Goal: Check status: Check status

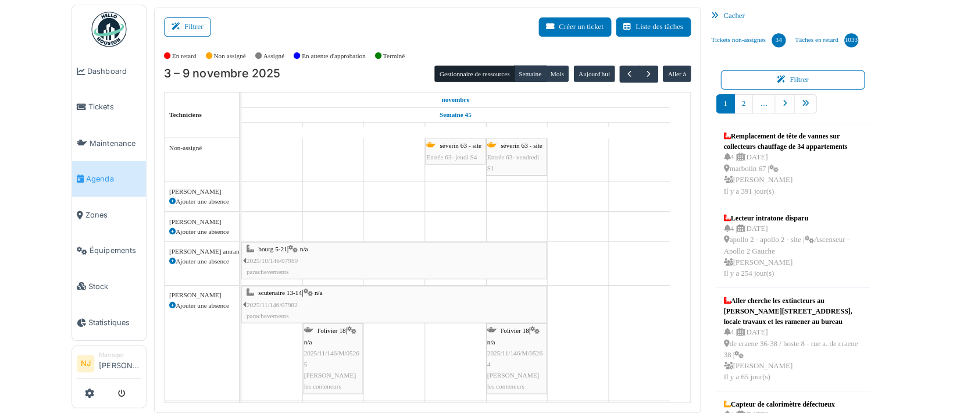
scroll to position [47, 0]
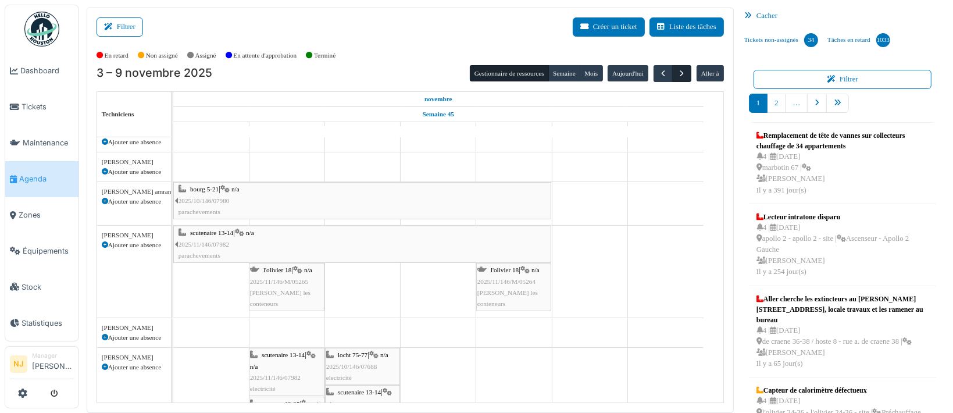
click at [677, 69] on span "button" at bounding box center [682, 74] width 10 height 10
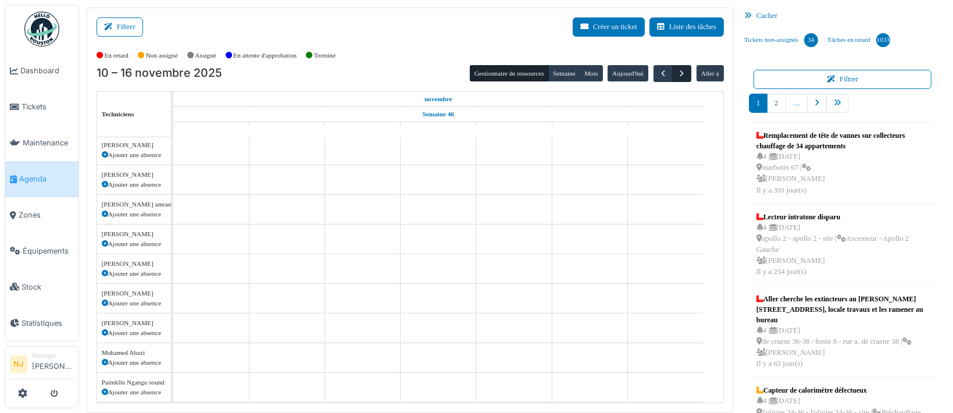
scroll to position [31, 0]
click at [658, 70] on span "button" at bounding box center [663, 74] width 10 height 10
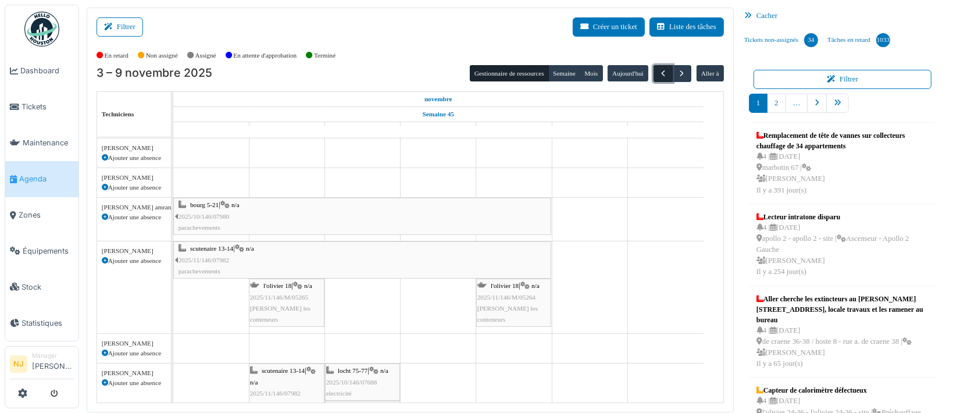
scroll to position [47, 0]
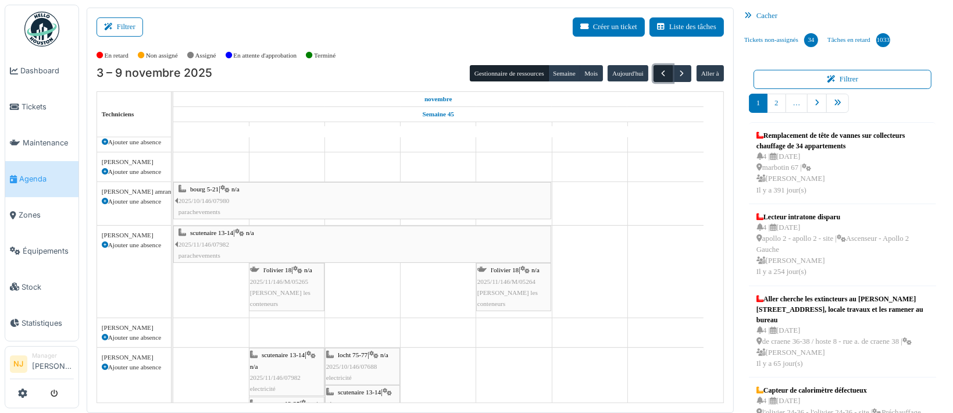
click at [658, 70] on span "button" at bounding box center [663, 74] width 10 height 10
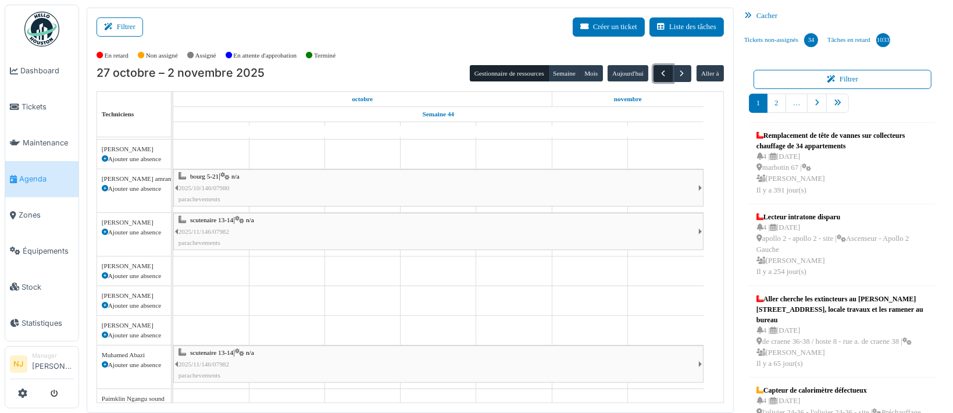
click at [658, 70] on span "button" at bounding box center [663, 74] width 10 height 10
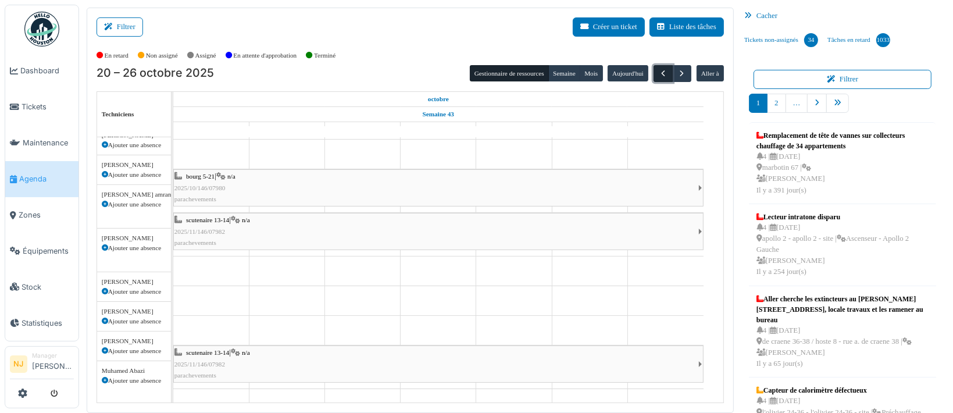
scroll to position [31, 0]
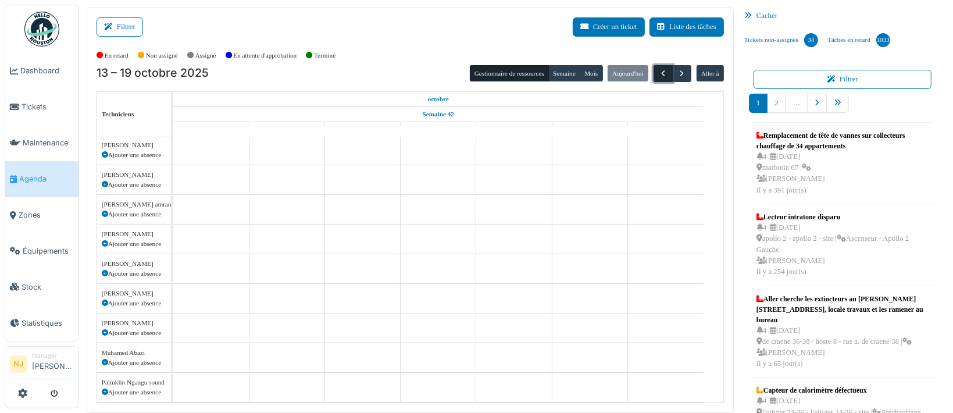
click at [658, 70] on span "button" at bounding box center [663, 74] width 10 height 10
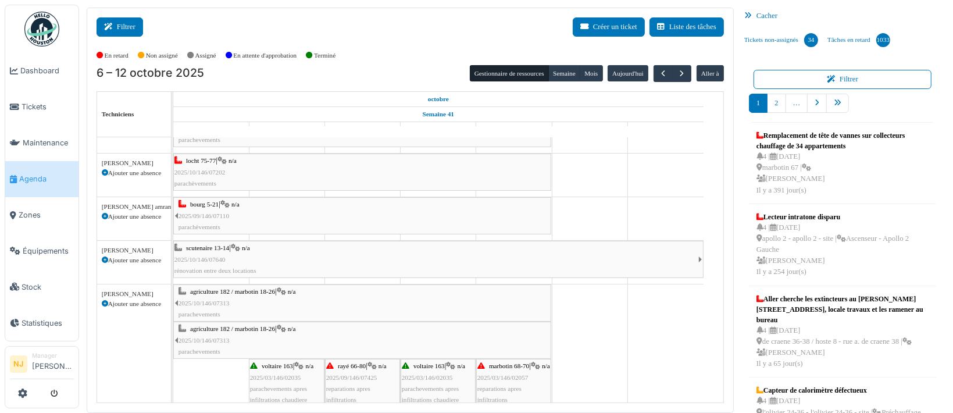
click at [123, 26] on button "Filtrer" at bounding box center [119, 26] width 47 height 19
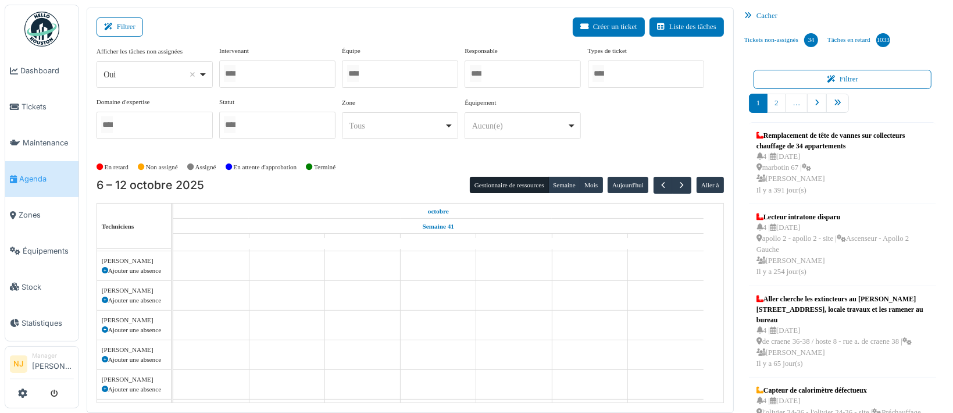
click at [263, 74] on div at bounding box center [277, 73] width 116 height 27
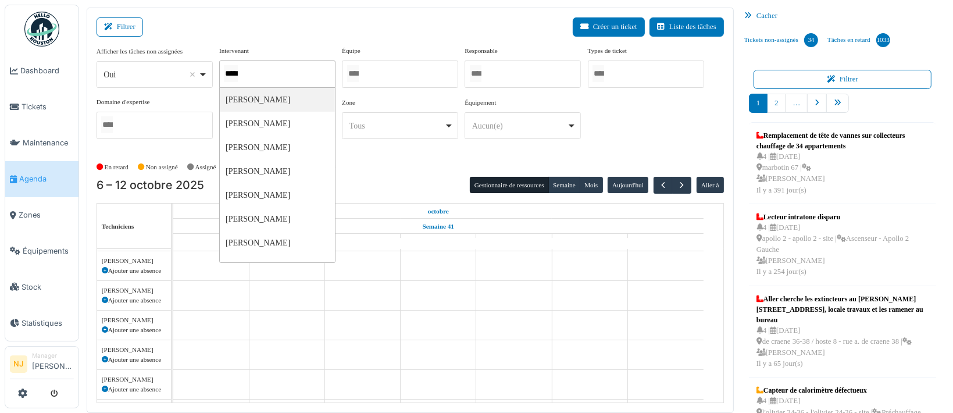
type input "******"
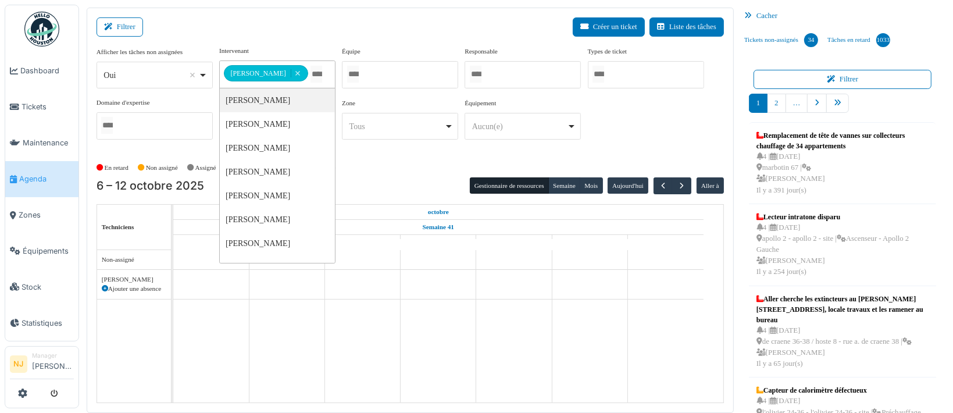
click at [274, 27] on div "Filtrer Créer un ticket Liste des tâches" at bounding box center [409, 31] width 627 height 28
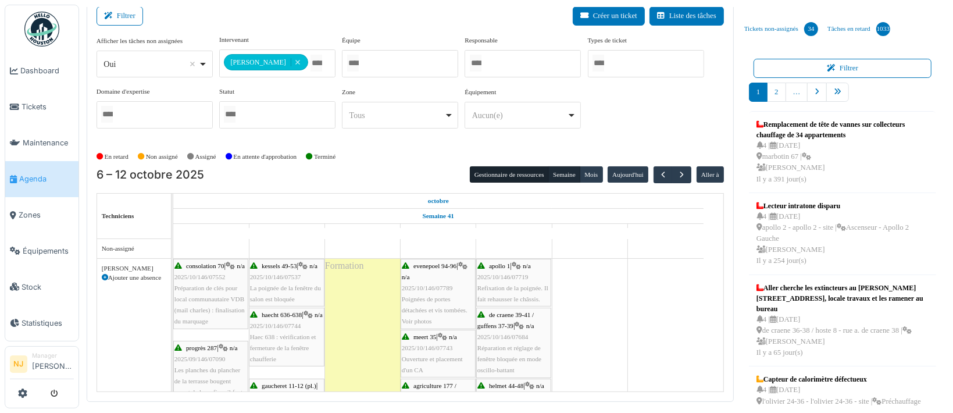
scroll to position [14, 0]
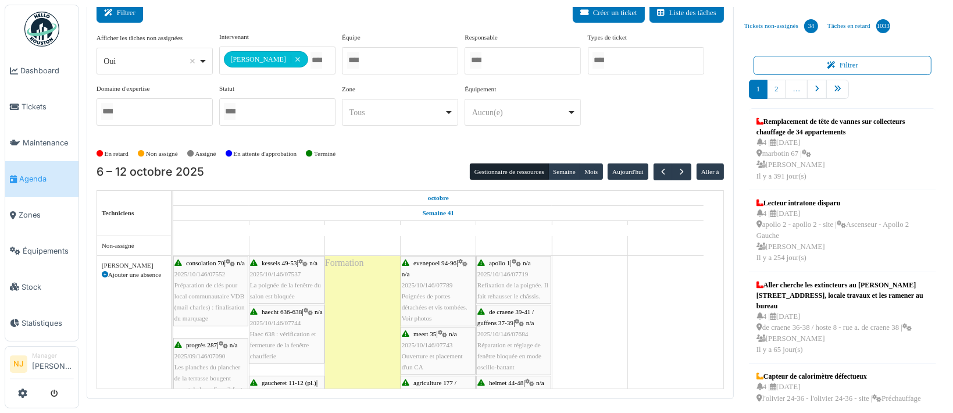
click at [133, 12] on button "Filtrer" at bounding box center [119, 12] width 47 height 19
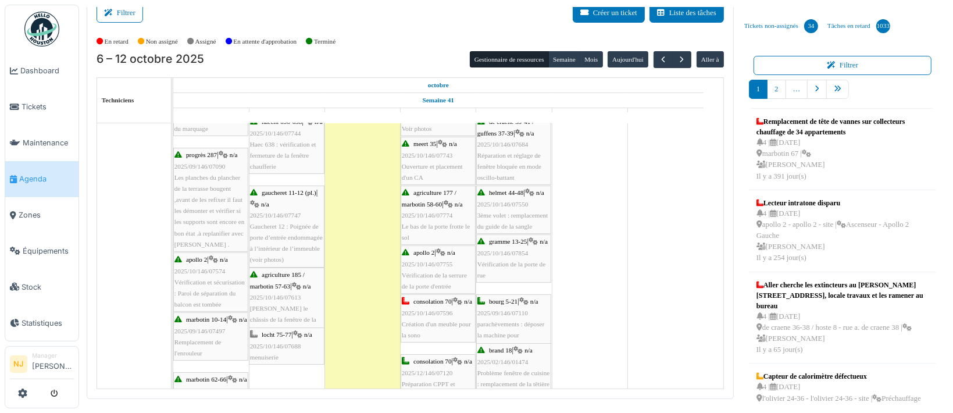
scroll to position [0, 0]
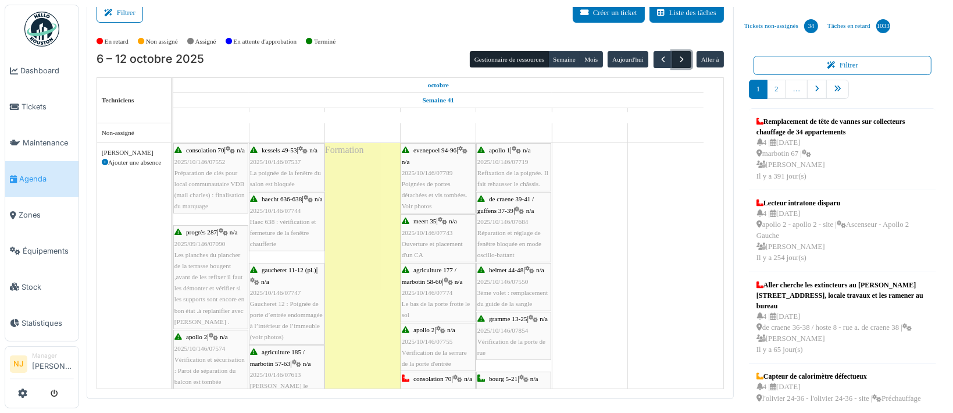
click at [672, 56] on button "button" at bounding box center [681, 59] width 19 height 17
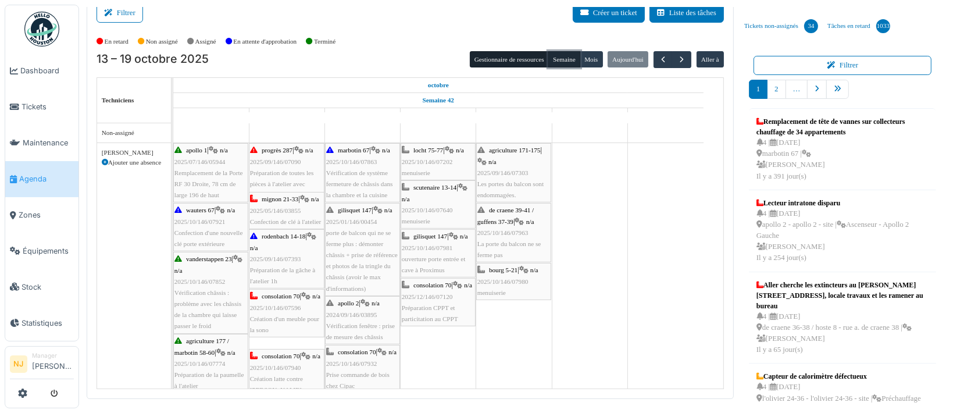
click at [554, 58] on button "Semaine" at bounding box center [564, 59] width 32 height 16
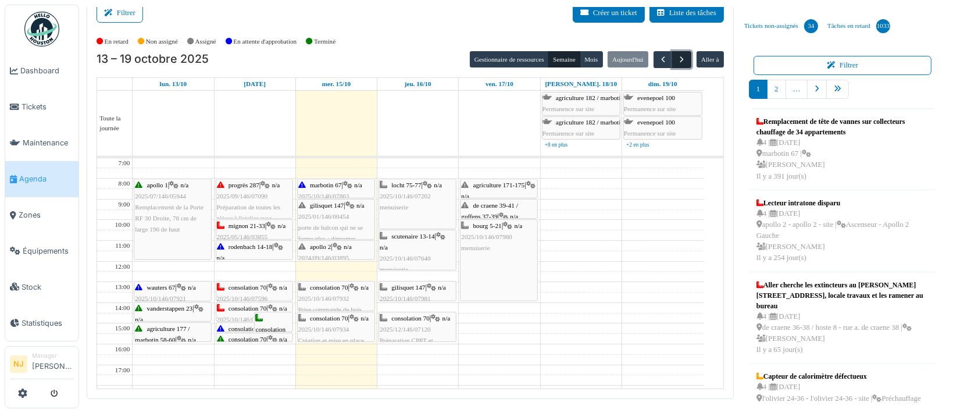
click at [677, 57] on span "button" at bounding box center [682, 60] width 10 height 10
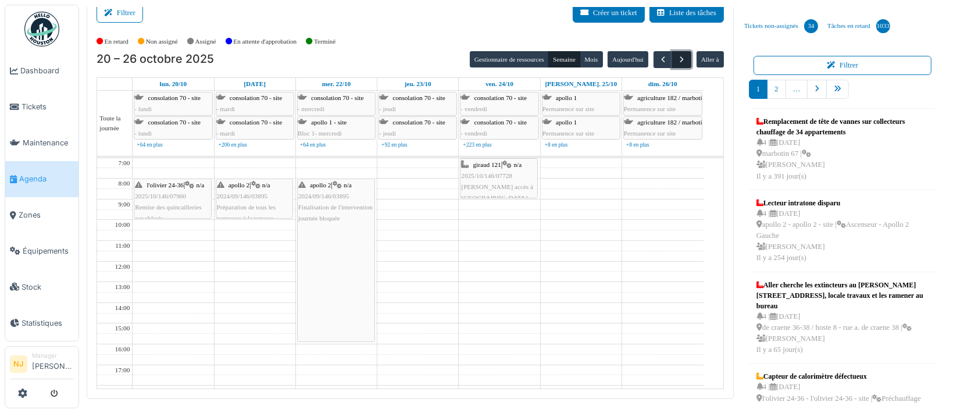
click at [677, 58] on span "button" at bounding box center [682, 60] width 10 height 10
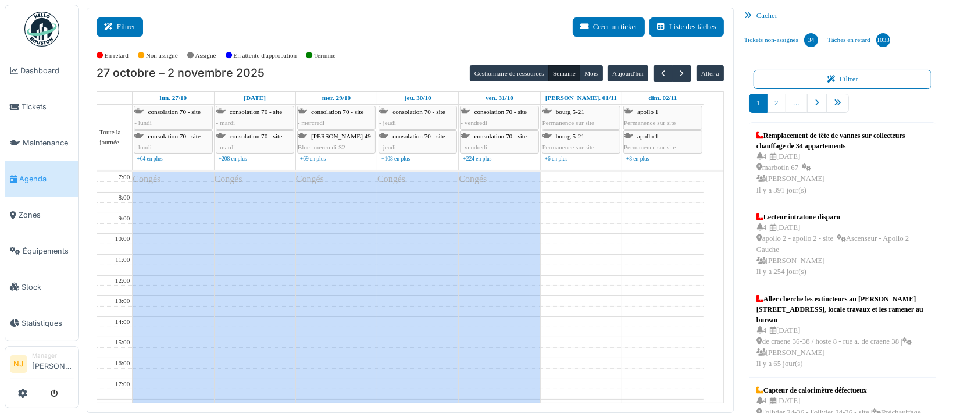
click at [115, 23] on icon at bounding box center [110, 27] width 13 height 8
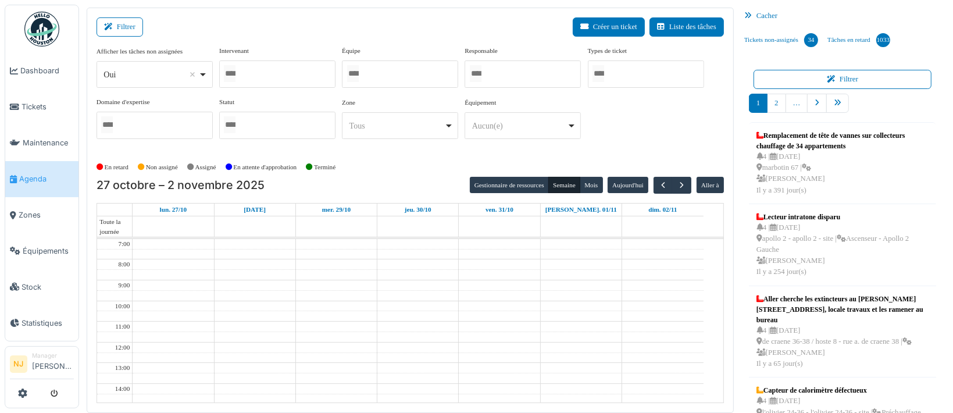
click at [396, 73] on div at bounding box center [400, 73] width 116 height 27
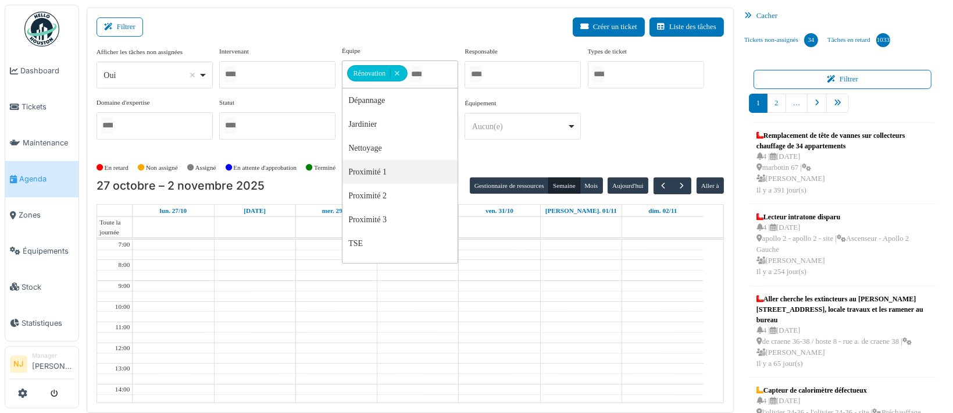
click at [293, 23] on div "Filtrer Créer un ticket Liste des tâches" at bounding box center [409, 31] width 627 height 28
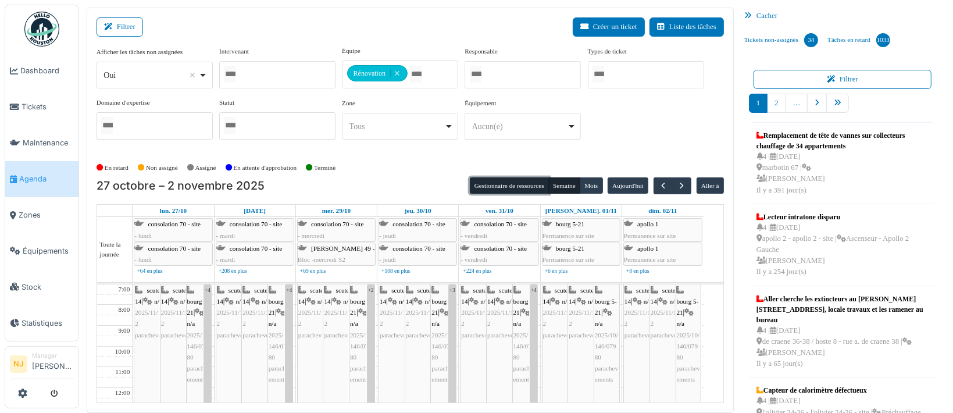
click at [497, 182] on button "Gestionnaire de ressources" at bounding box center [509, 185] width 79 height 16
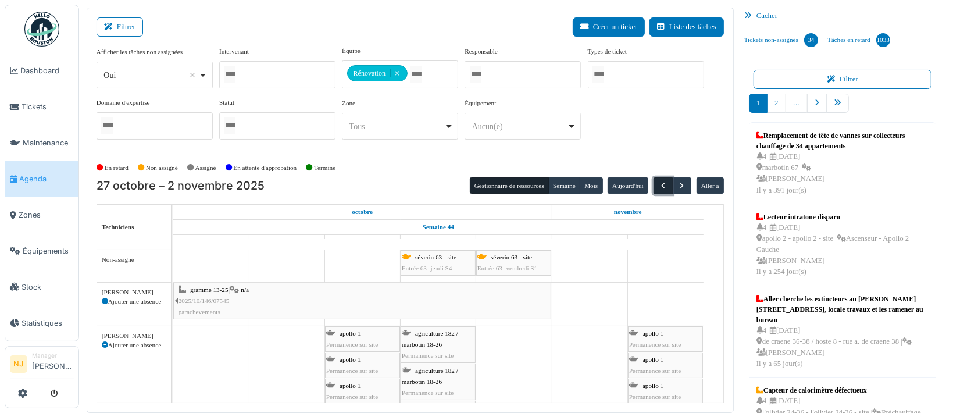
click at [658, 183] on span "button" at bounding box center [663, 186] width 10 height 10
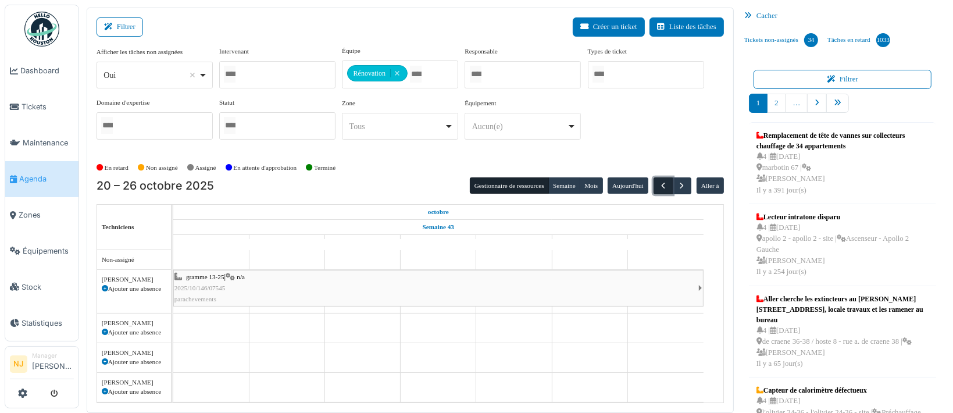
click at [658, 183] on span "button" at bounding box center [663, 186] width 10 height 10
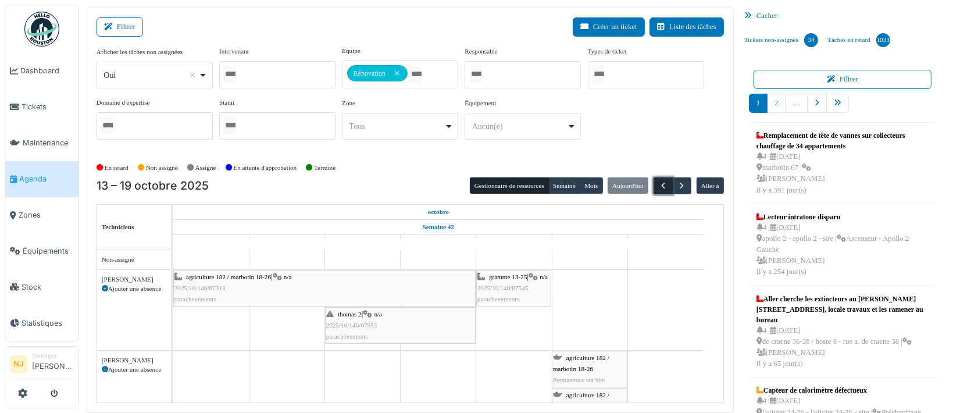
click at [658, 184] on span "button" at bounding box center [663, 186] width 10 height 10
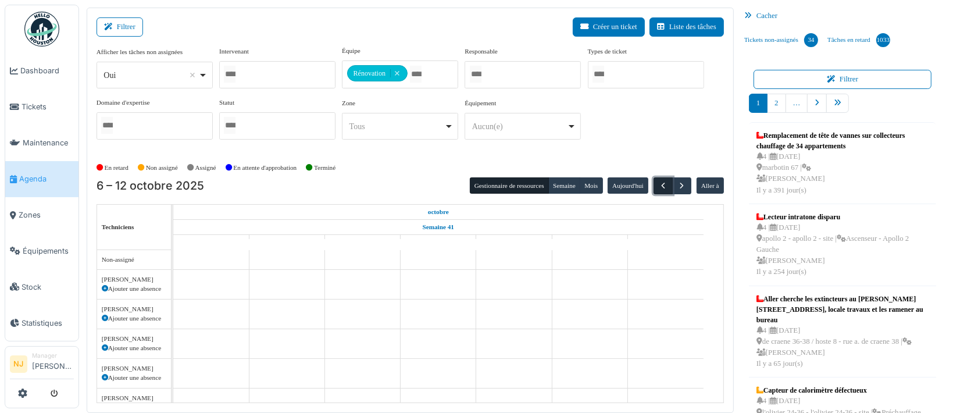
click at [658, 184] on span "button" at bounding box center [663, 186] width 10 height 10
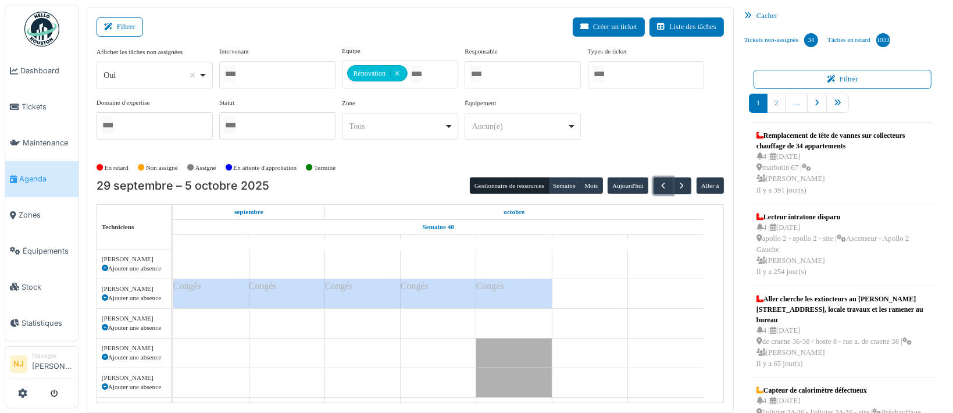
scroll to position [155, 0]
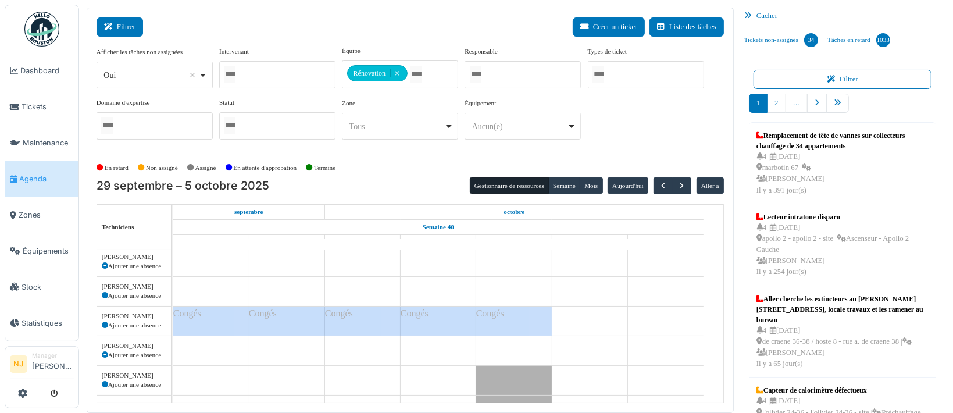
click at [116, 24] on button "Filtrer" at bounding box center [119, 26] width 47 height 19
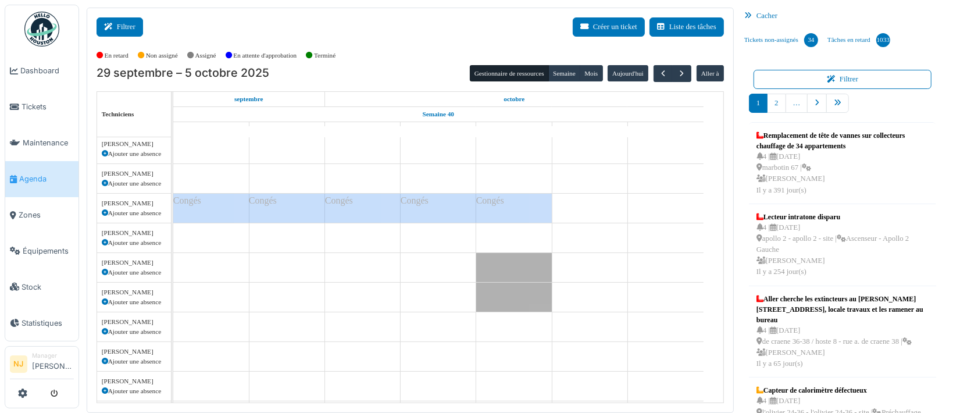
click at [133, 26] on button "Filtrer" at bounding box center [119, 26] width 47 height 19
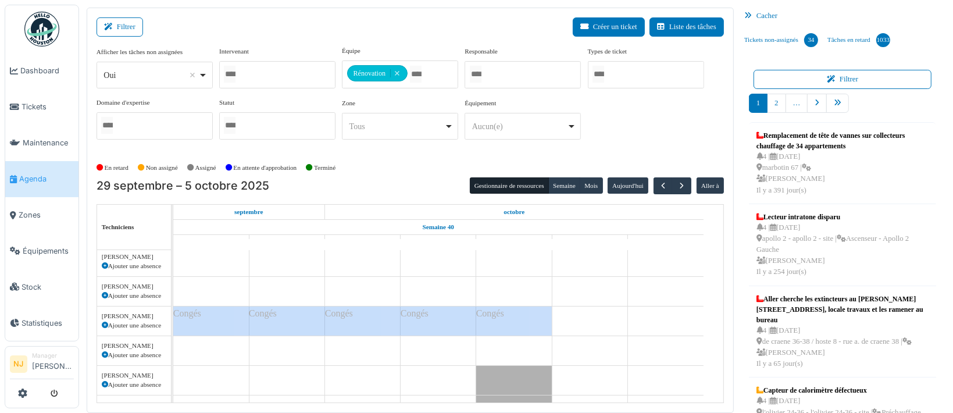
click at [298, 41] on div "Filtrer Créer un ticket Liste des tâches" at bounding box center [409, 31] width 627 height 28
click at [677, 184] on span "button" at bounding box center [682, 186] width 10 height 10
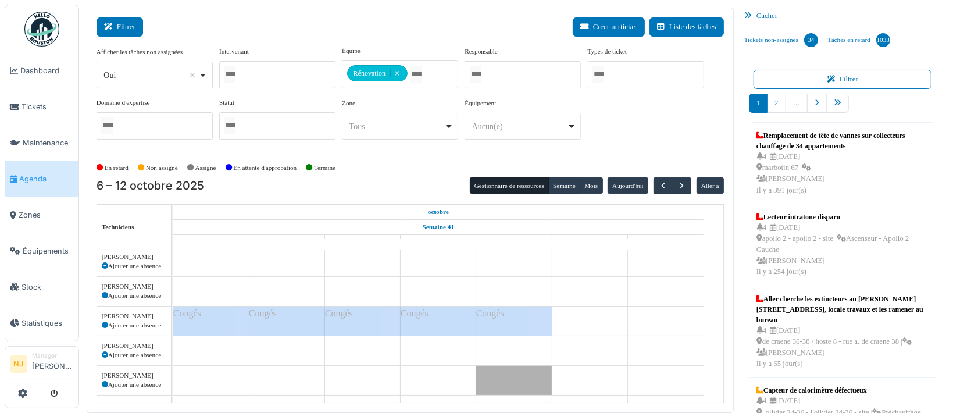
click at [134, 22] on button "Filtrer" at bounding box center [119, 26] width 47 height 19
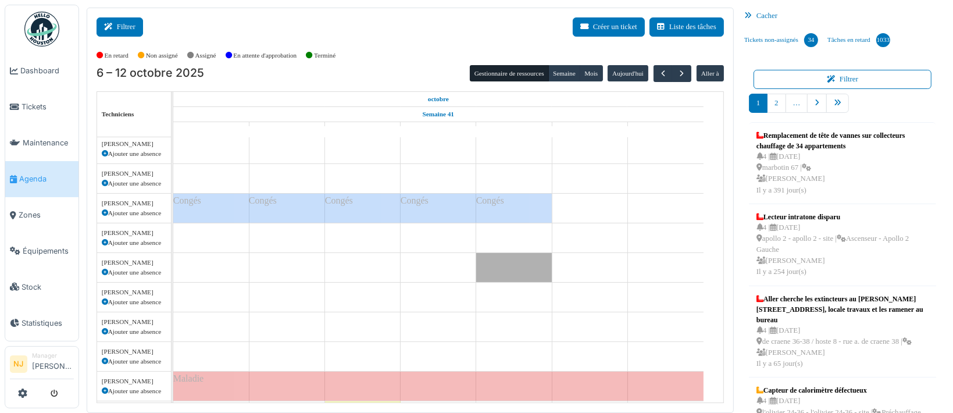
click at [128, 23] on button "Filtrer" at bounding box center [119, 26] width 47 height 19
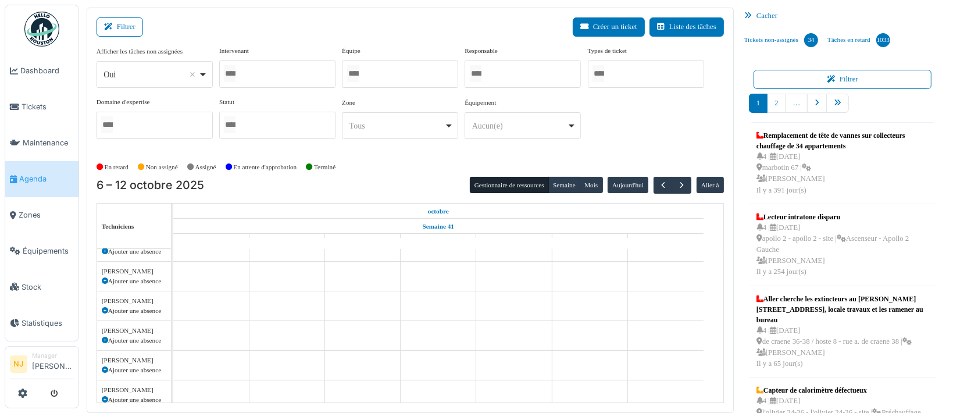
click at [400, 75] on div at bounding box center [400, 73] width 116 height 27
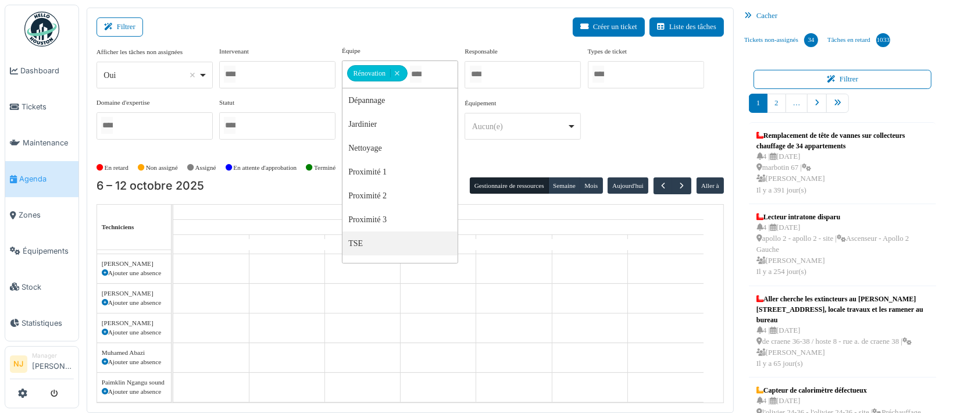
scroll to position [0, 0]
click at [298, 28] on div "Filtrer Créer un ticket Liste des tâches" at bounding box center [409, 31] width 627 height 28
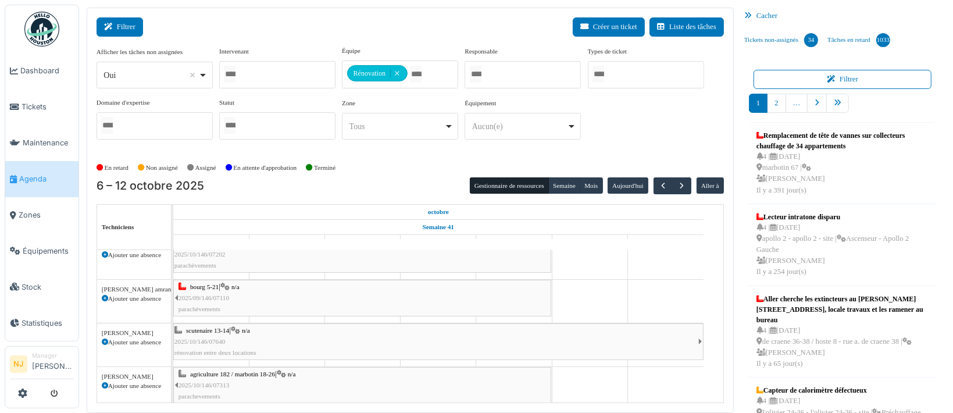
click at [115, 24] on icon at bounding box center [110, 27] width 13 height 8
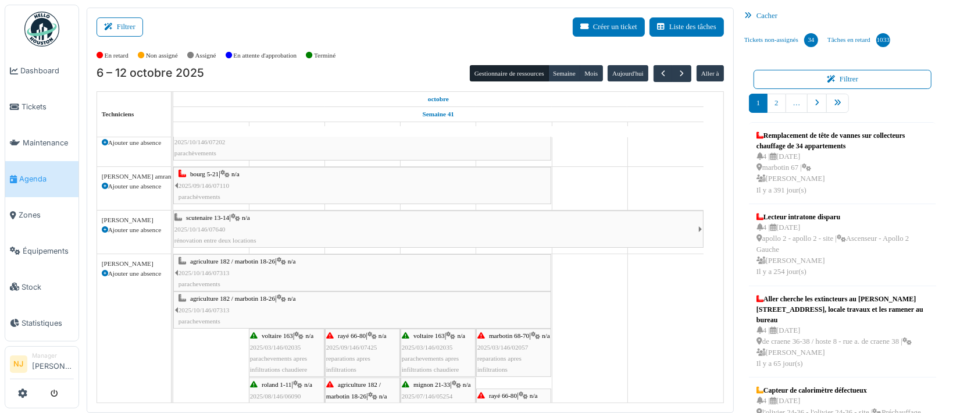
click at [209, 229] on span "2025/10/146/07640" at bounding box center [199, 229] width 51 height 7
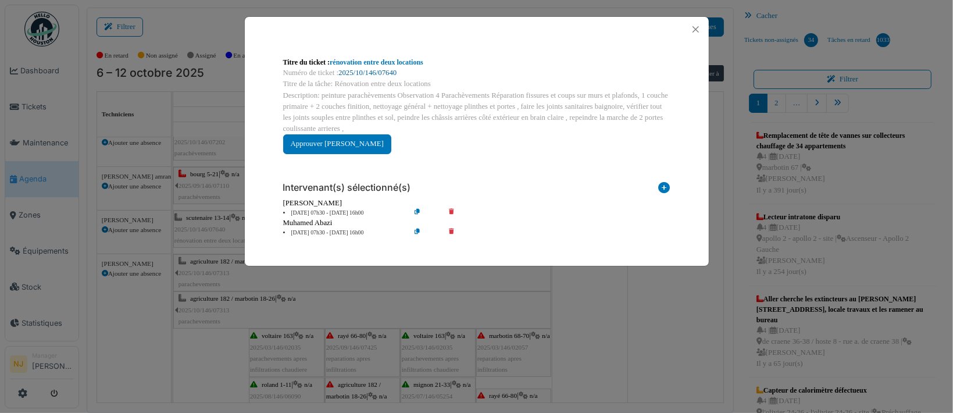
click at [355, 74] on link "2025/10/146/07640" at bounding box center [367, 73] width 58 height 8
click at [698, 25] on button "Close" at bounding box center [696, 30] width 16 height 16
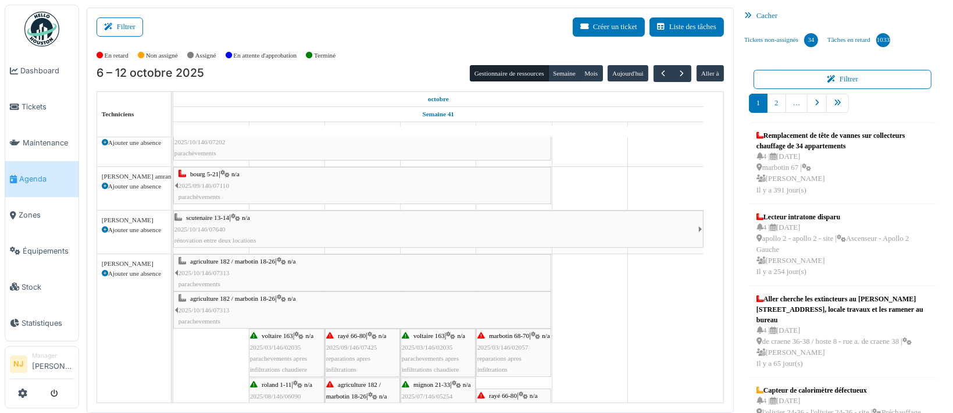
click at [226, 270] on span "2025/10/146/07313" at bounding box center [203, 272] width 51 height 7
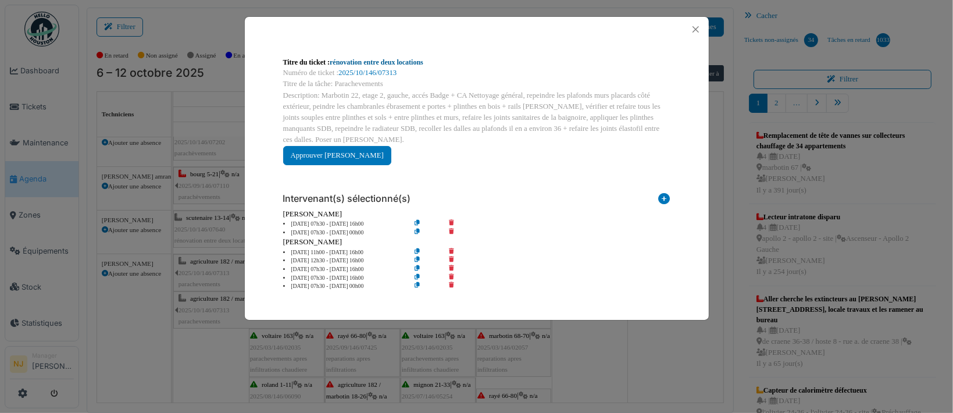
click at [349, 64] on link "rénovation entre deux locations" at bounding box center [377, 62] width 94 height 8
click at [695, 27] on button "Close" at bounding box center [696, 30] width 16 height 16
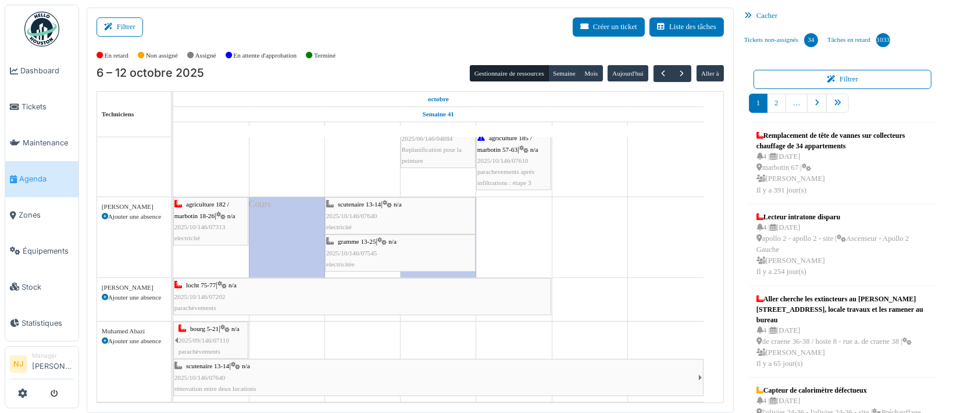
scroll to position [387, 0]
click at [363, 241] on span "gramme 13-25" at bounding box center [357, 237] width 38 height 7
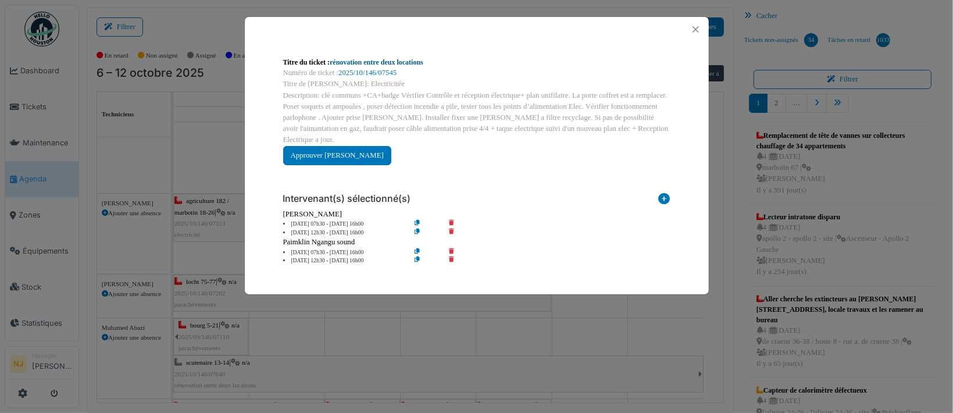
click at [352, 59] on link "rénovation entre deux locations" at bounding box center [377, 62] width 94 height 8
click at [688, 26] on button "Close" at bounding box center [696, 30] width 16 height 16
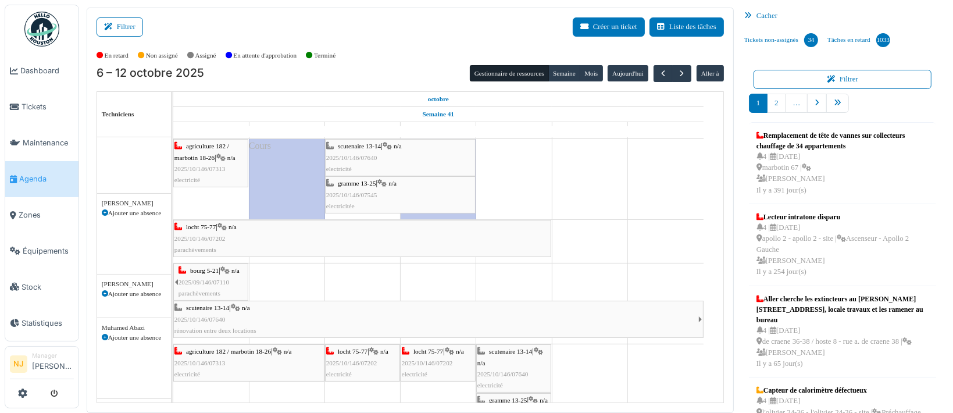
scroll to position [497, 0]
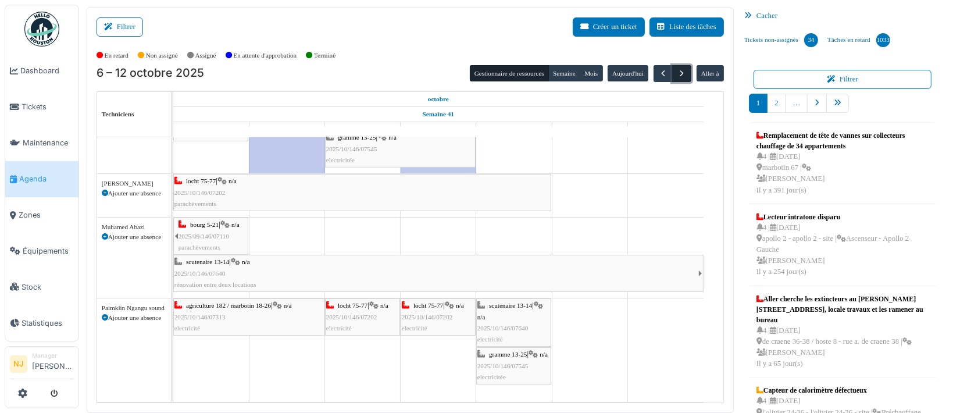
click at [677, 73] on span "button" at bounding box center [682, 74] width 10 height 10
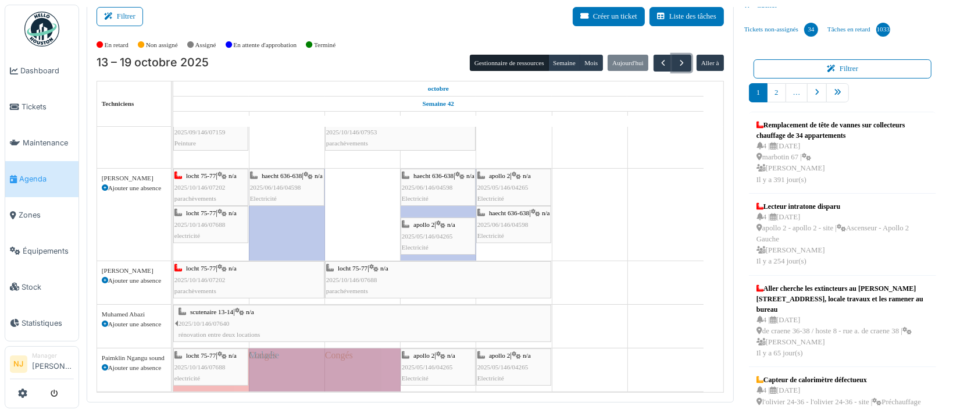
scroll to position [14, 0]
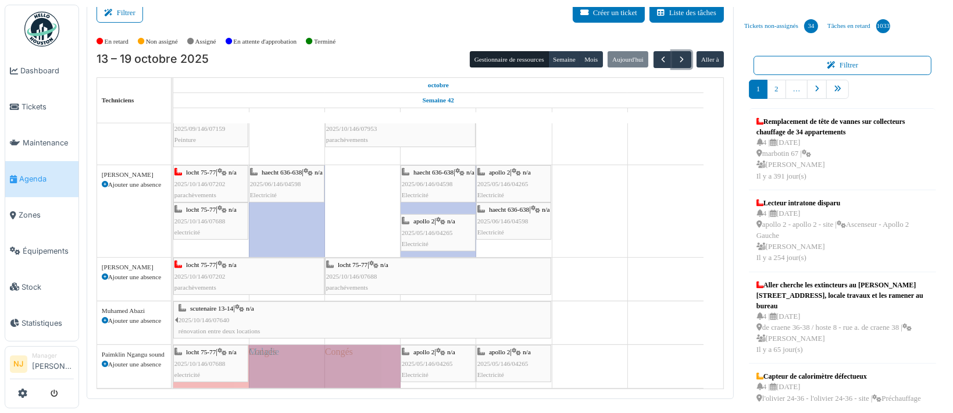
click at [146, 0] on html "Dashboard Tickets Maintenance Agenda Zones Équipements Stock Statistiques NJ Ma…" at bounding box center [476, 206] width 953 height 413
click at [106, 12] on icon at bounding box center [110, 13] width 13 height 8
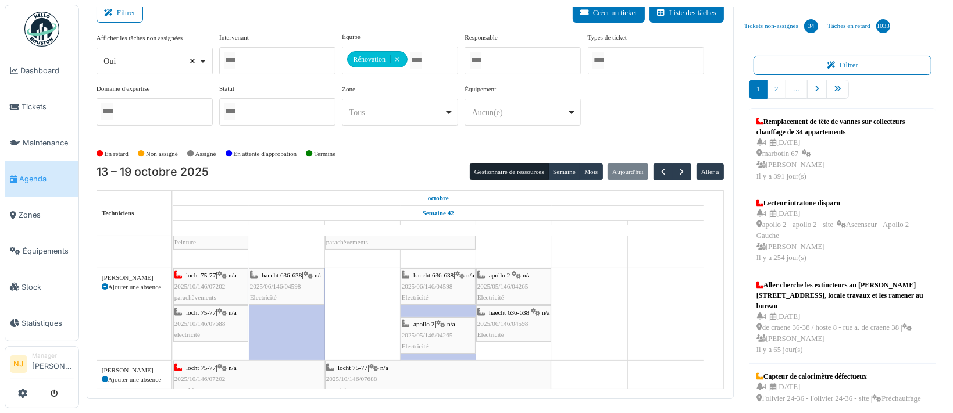
select select
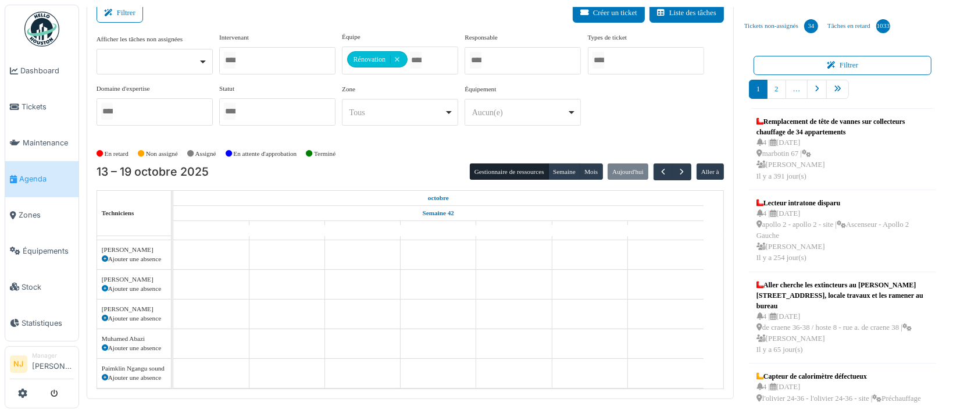
scroll to position [123, 0]
drag, startPoint x: 249, startPoint y: 52, endPoint x: 252, endPoint y: 60, distance: 8.9
click at [248, 53] on div at bounding box center [277, 60] width 116 height 27
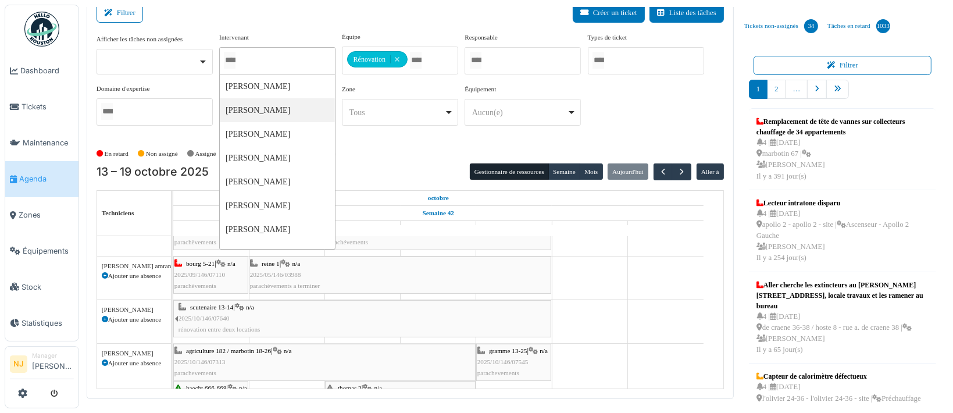
scroll to position [331, 0]
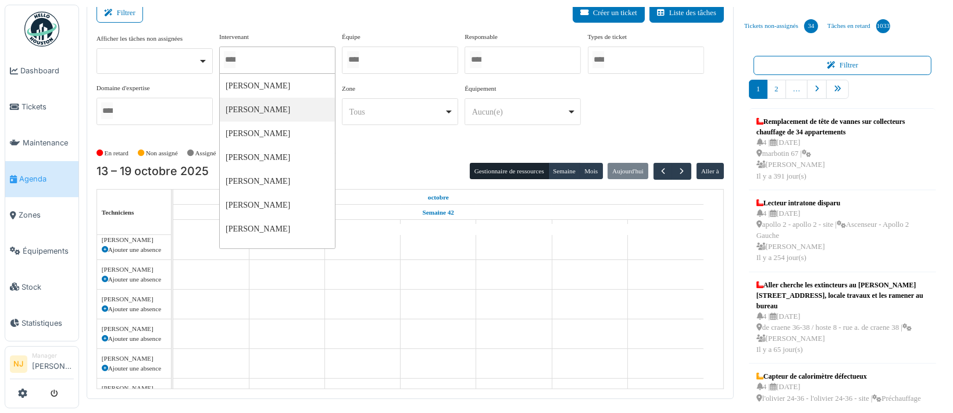
click at [258, 67] on div at bounding box center [277, 60] width 116 height 27
click at [264, 57] on div at bounding box center [277, 60] width 116 height 27
click at [260, 55] on div at bounding box center [277, 60] width 116 height 27
type input "****"
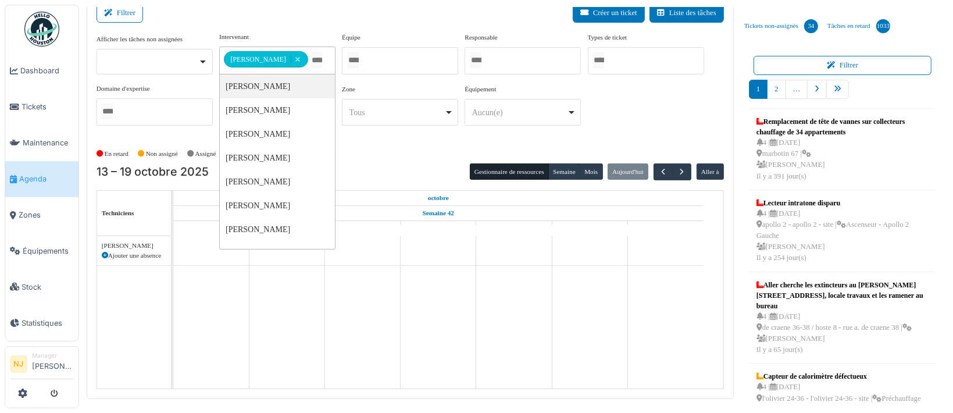
scroll to position [0, 0]
click at [399, 152] on div "En retard Non assigné Assigné En attente d'approbation Terminé" at bounding box center [409, 153] width 627 height 19
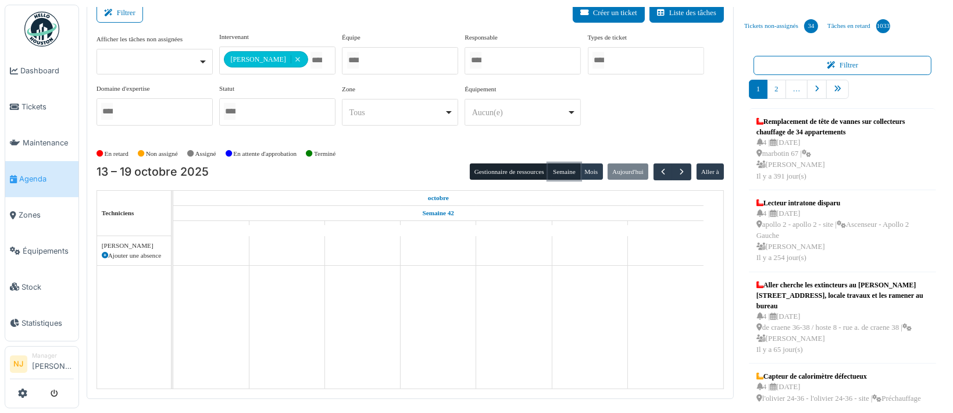
click at [556, 169] on button "Semaine" at bounding box center [564, 171] width 32 height 16
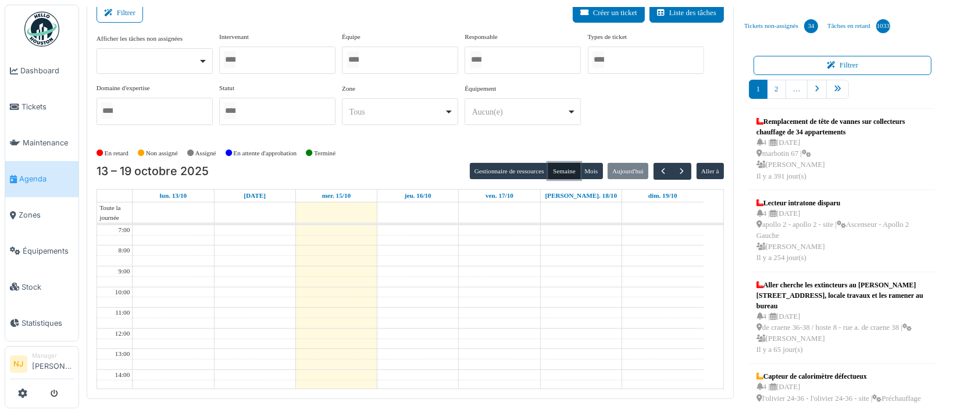
click at [271, 56] on div at bounding box center [277, 60] width 116 height 27
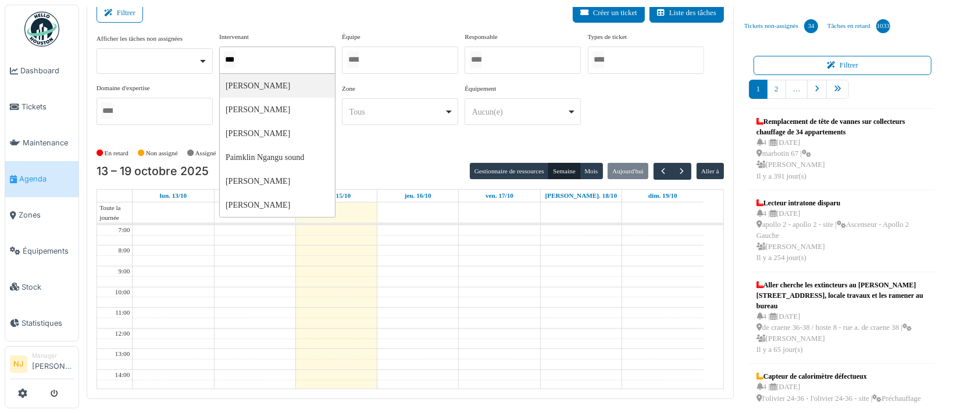
type input "****"
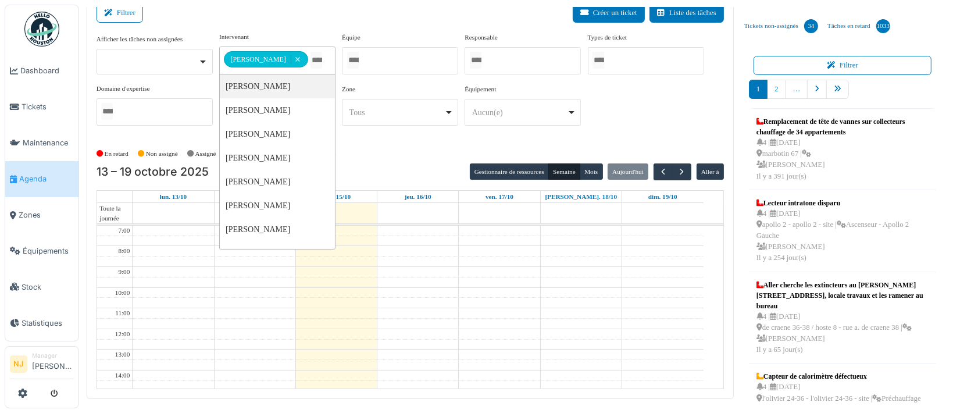
click at [407, 144] on div "En retard Non assigné Assigné En attente d'approbation Terminé" at bounding box center [409, 153] width 627 height 19
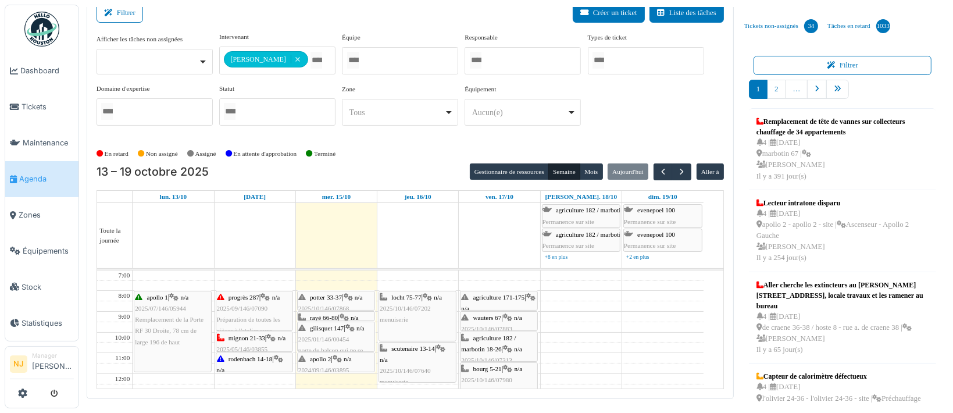
click at [316, 314] on span "rayé 66-80" at bounding box center [324, 317] width 28 height 7
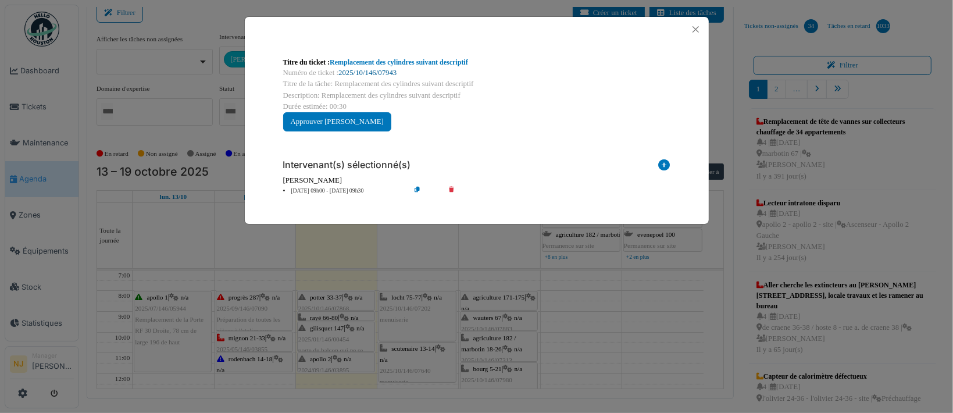
click at [372, 71] on link "2025/10/146/07943" at bounding box center [367, 73] width 58 height 8
click at [695, 30] on button "Close" at bounding box center [696, 30] width 16 height 16
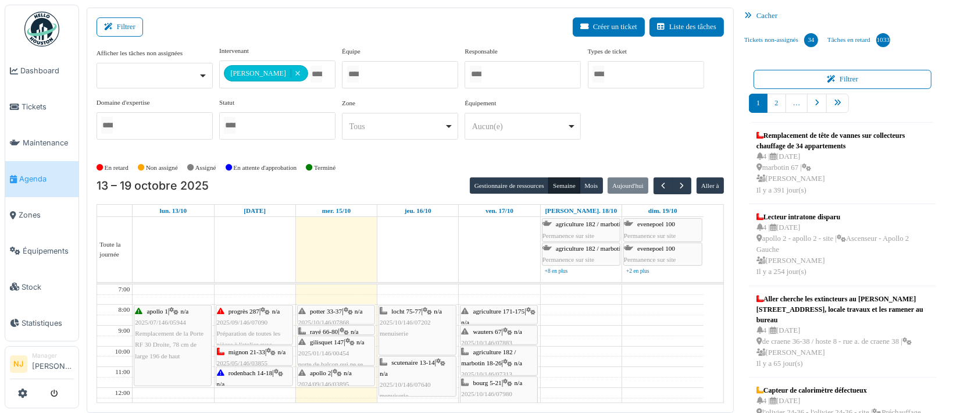
scroll to position [14, 0]
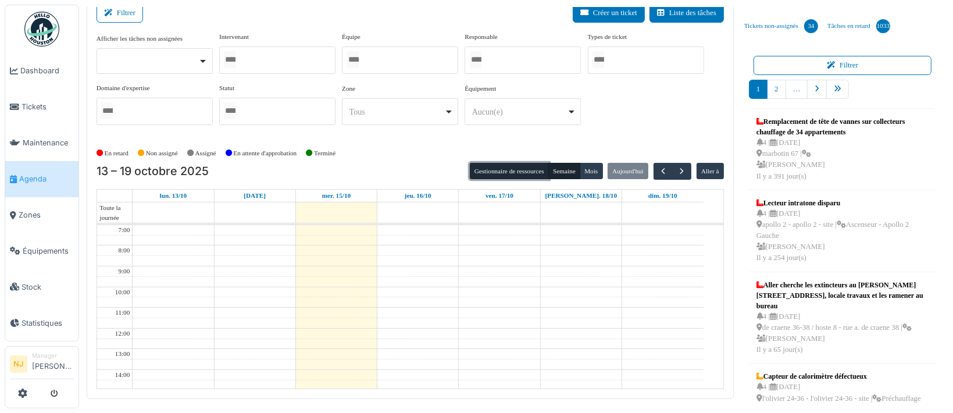
click at [478, 168] on button "Gestionnaire de ressources" at bounding box center [509, 171] width 79 height 16
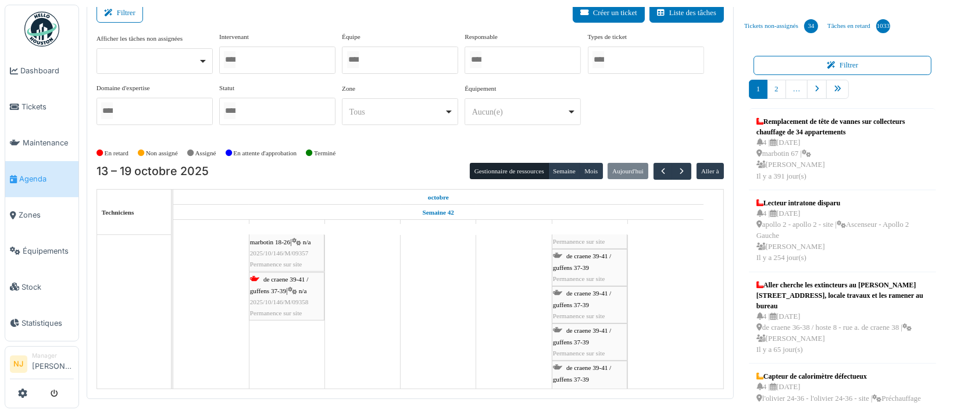
scroll to position [377, 0]
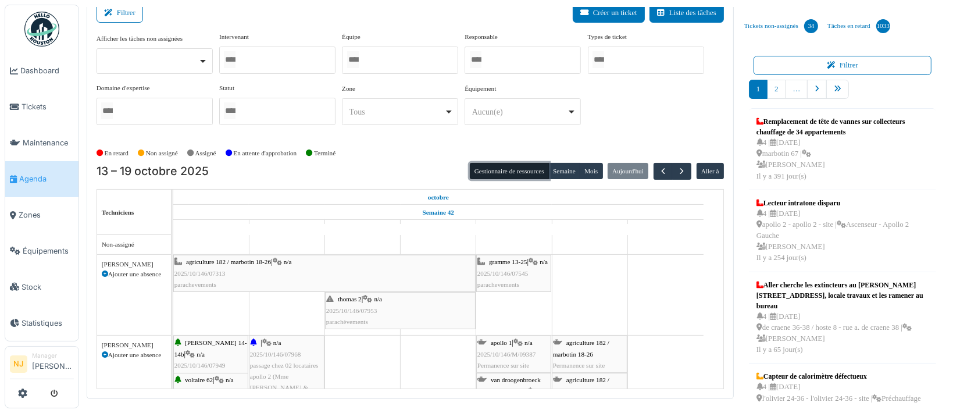
click at [389, 54] on div at bounding box center [400, 60] width 116 height 27
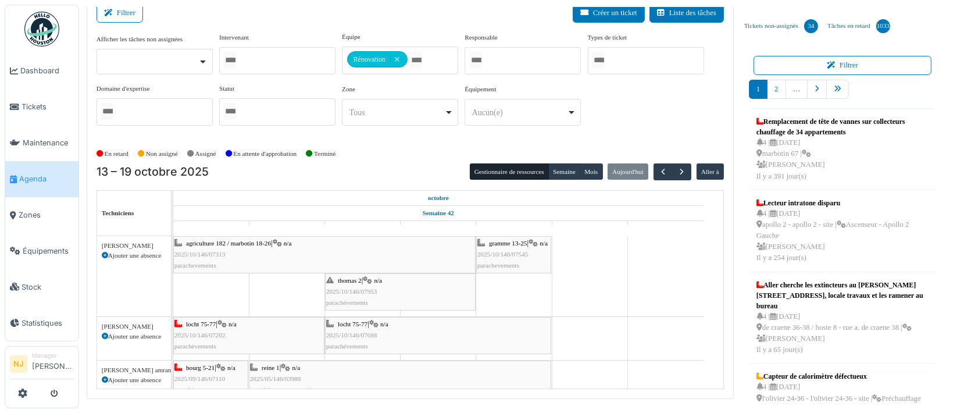
click at [274, 27] on div "Filtrer Créer un ticket Liste des tâches" at bounding box center [409, 17] width 627 height 28
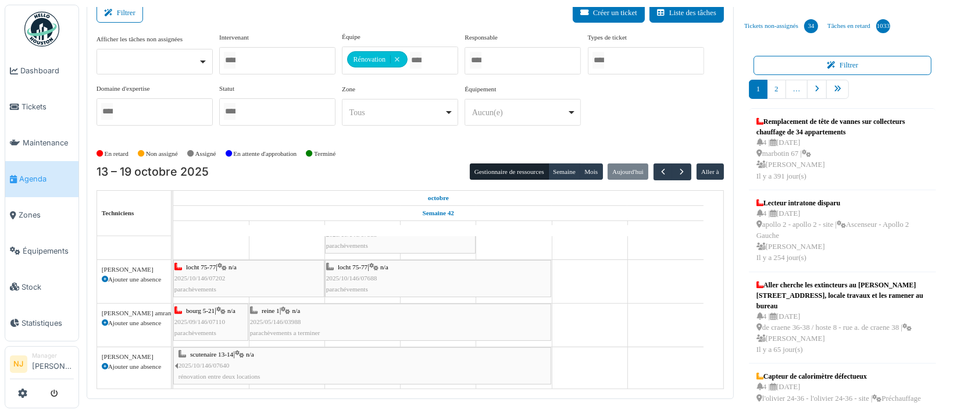
scroll to position [77, 0]
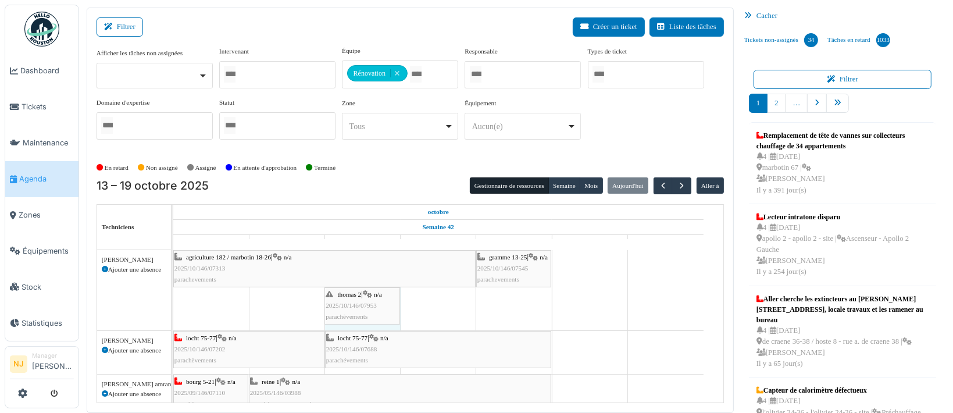
drag, startPoint x: 474, startPoint y: 300, endPoint x: 363, endPoint y: 301, distance: 111.6
click at [173, 301] on div "agriculture 182 / marbotin 18-26 | n/a 2025/10/146/07313 parachevements gramme …" at bounding box center [173, 290] width 0 height 80
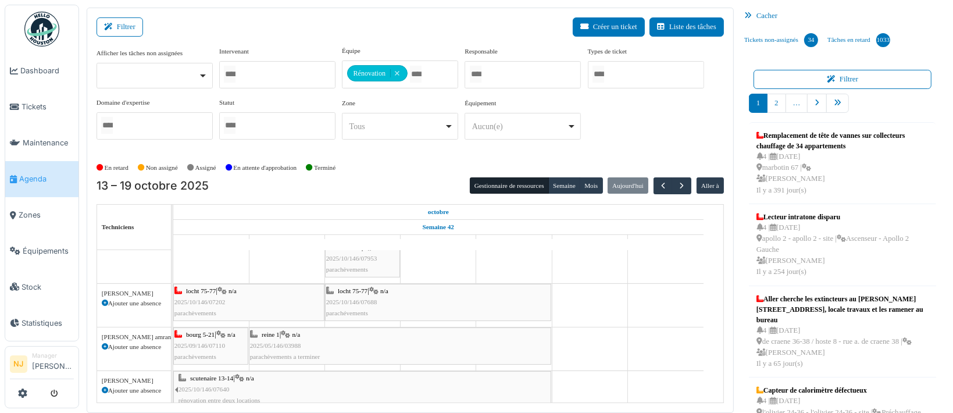
scroll to position [0, 0]
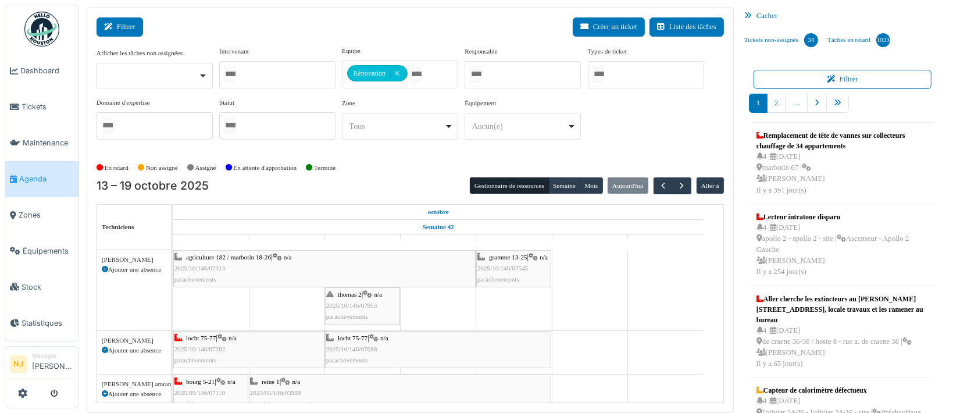
click at [121, 22] on button "Filtrer" at bounding box center [119, 26] width 47 height 19
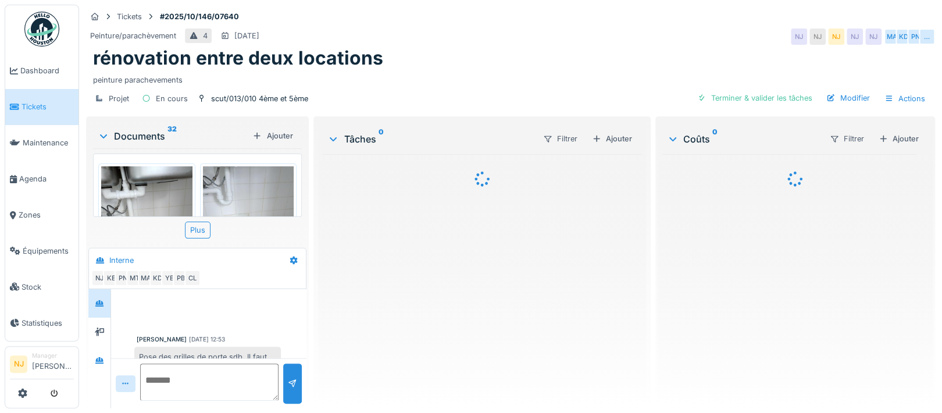
scroll to position [371, 0]
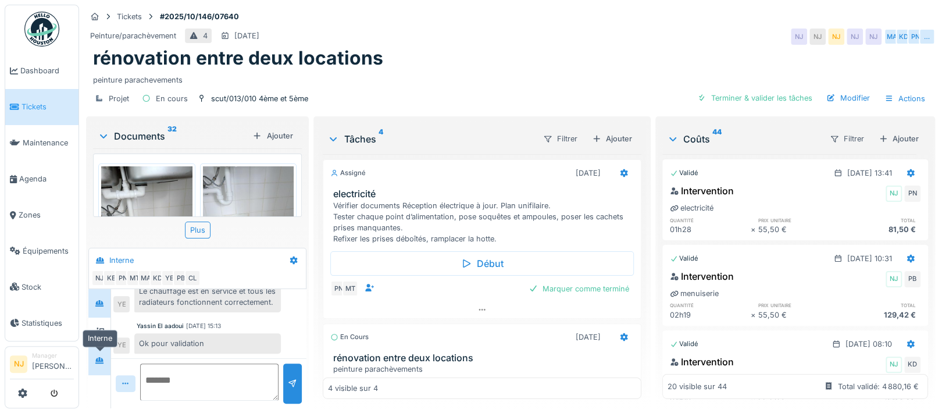
click at [99, 359] on icon at bounding box center [99, 360] width 8 height 6
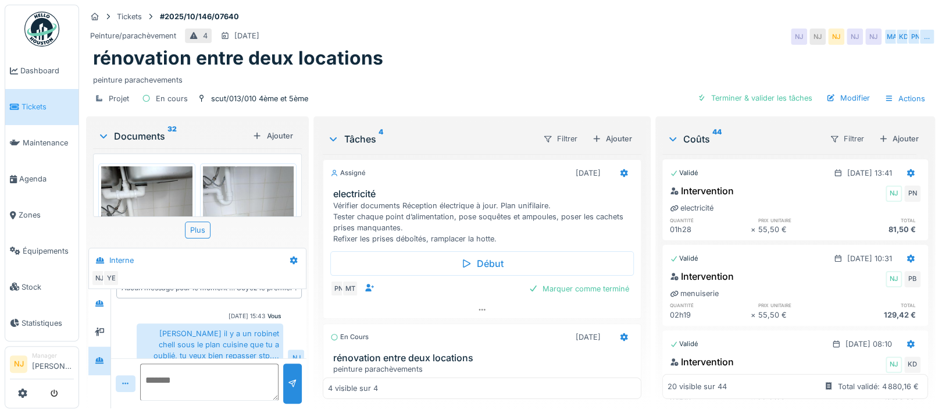
scroll to position [35, 0]
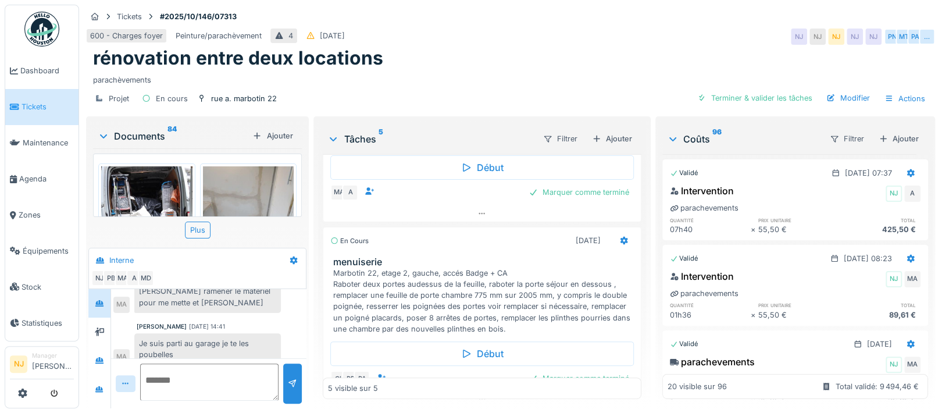
scroll to position [387, 0]
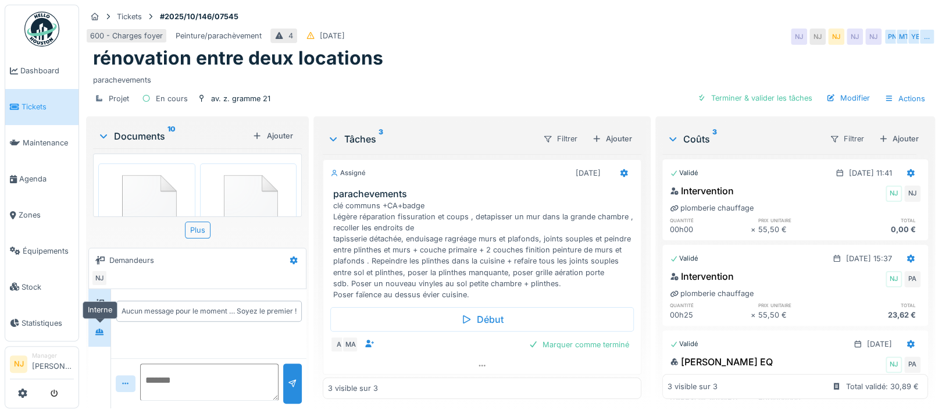
click at [95, 332] on icon at bounding box center [99, 332] width 9 height 8
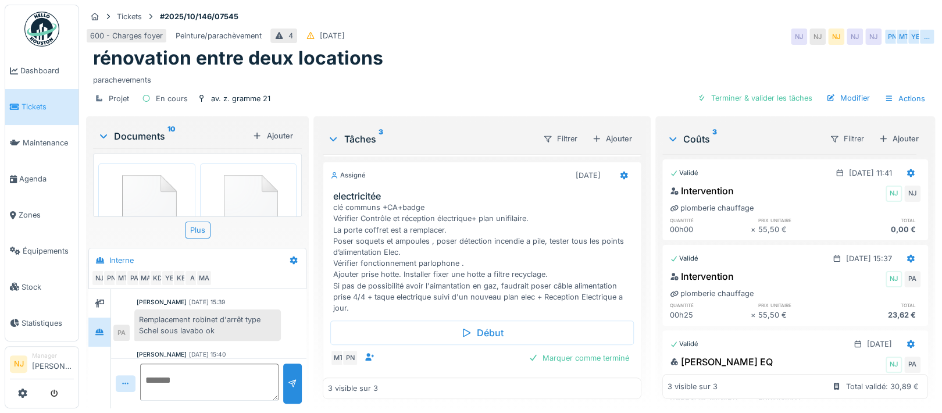
scroll to position [387, 0]
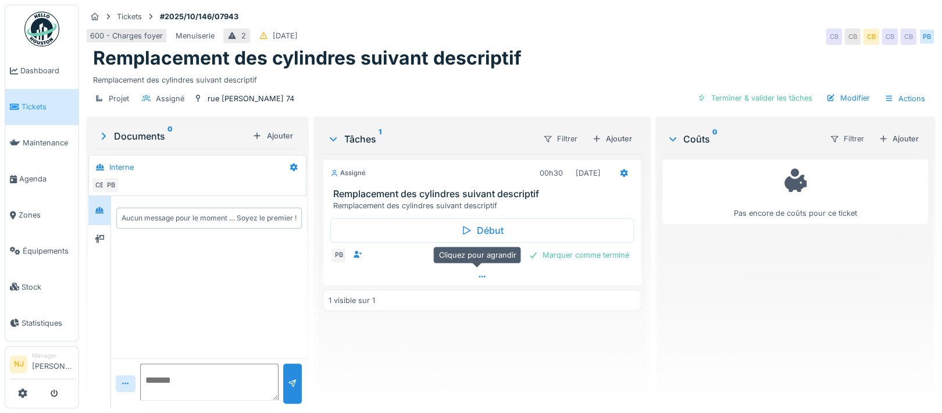
click at [477, 277] on icon at bounding box center [481, 277] width 9 height 8
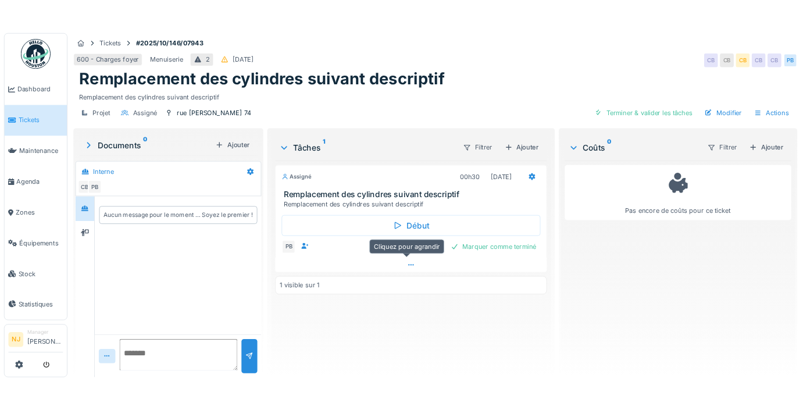
scroll to position [11, 0]
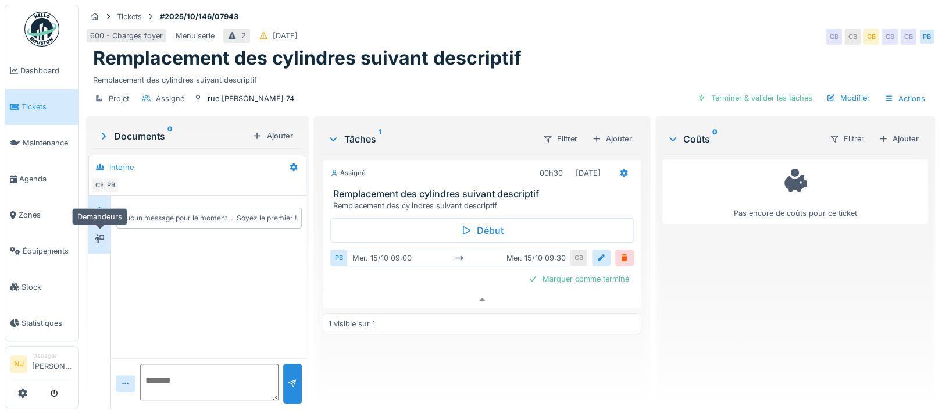
click at [98, 235] on icon at bounding box center [99, 239] width 9 height 8
click at [98, 206] on icon at bounding box center [99, 210] width 9 height 8
click at [98, 235] on div at bounding box center [99, 239] width 17 height 19
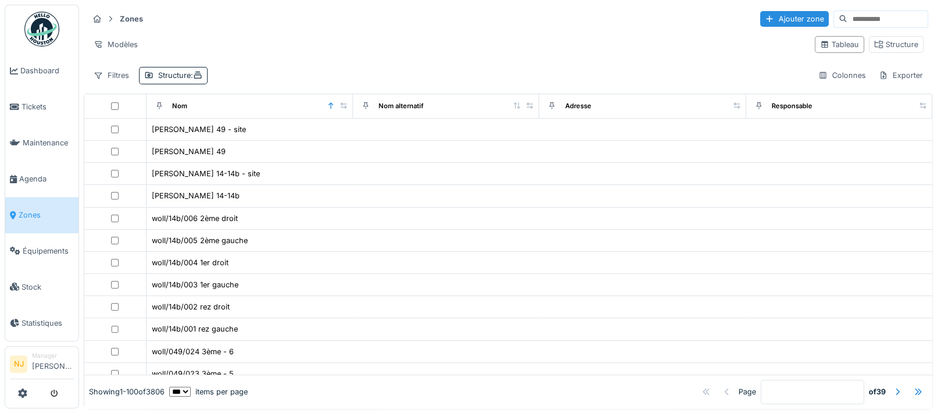
click at [847, 18] on input at bounding box center [887, 19] width 80 height 16
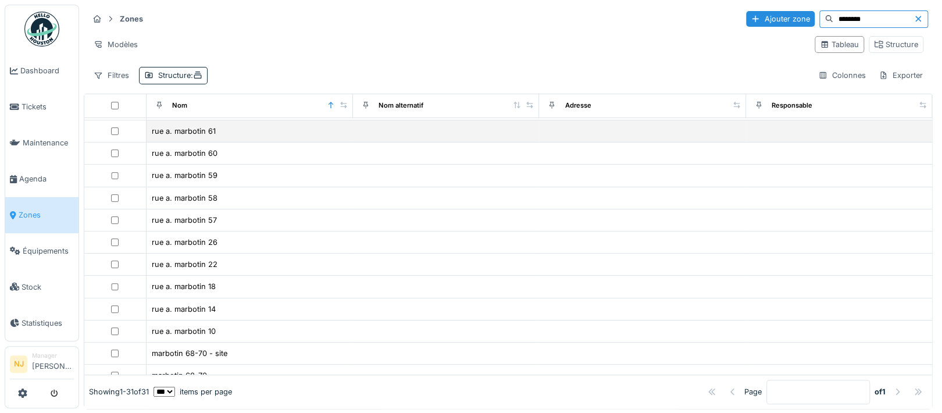
scroll to position [155, 0]
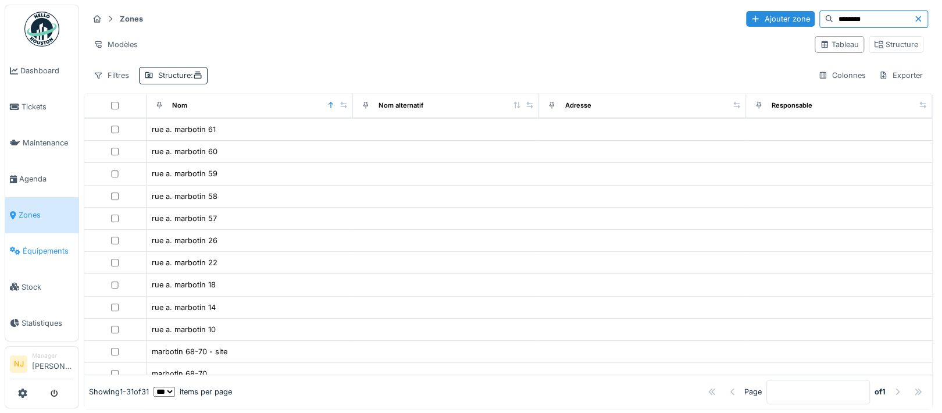
type input "********"
click at [915, 17] on icon at bounding box center [918, 19] width 6 height 6
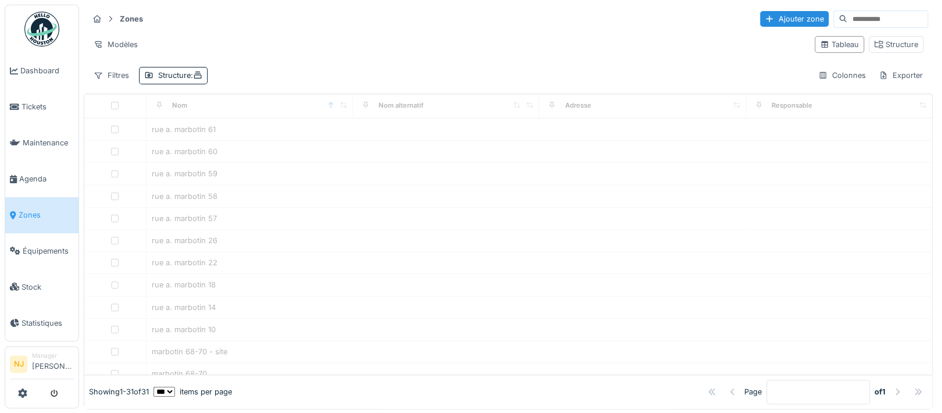
click at [896, 17] on input at bounding box center [887, 19] width 80 height 16
click at [894, 17] on input at bounding box center [887, 19] width 80 height 16
click at [888, 16] on input at bounding box center [887, 19] width 80 height 16
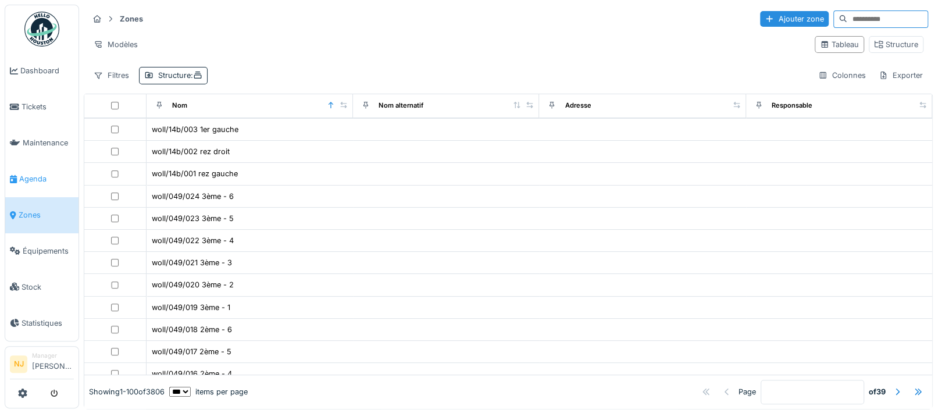
click at [34, 176] on span "Agenda" at bounding box center [46, 178] width 55 height 11
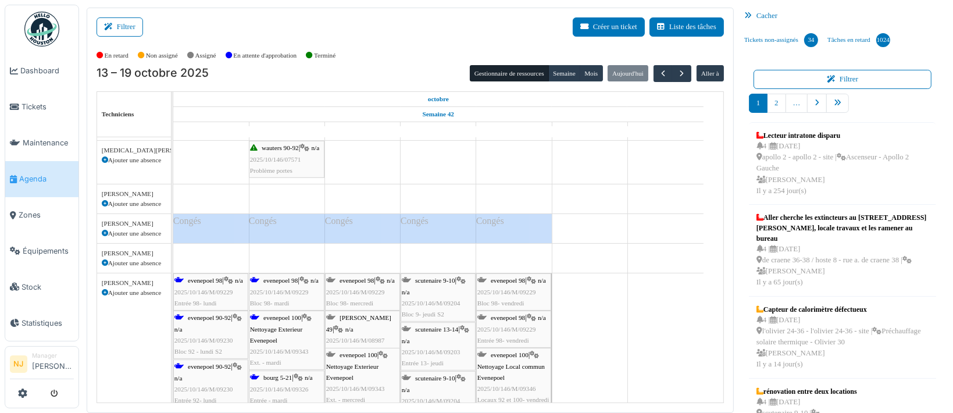
scroll to position [1163, 0]
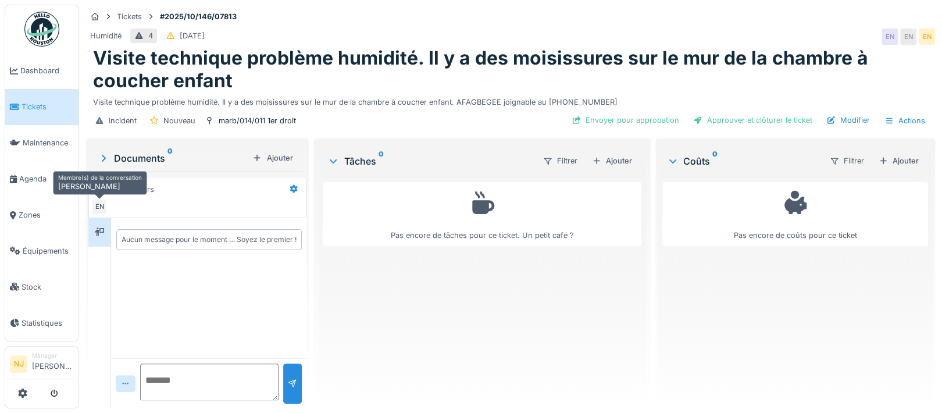
click at [99, 206] on div "EN" at bounding box center [99, 207] width 16 height 16
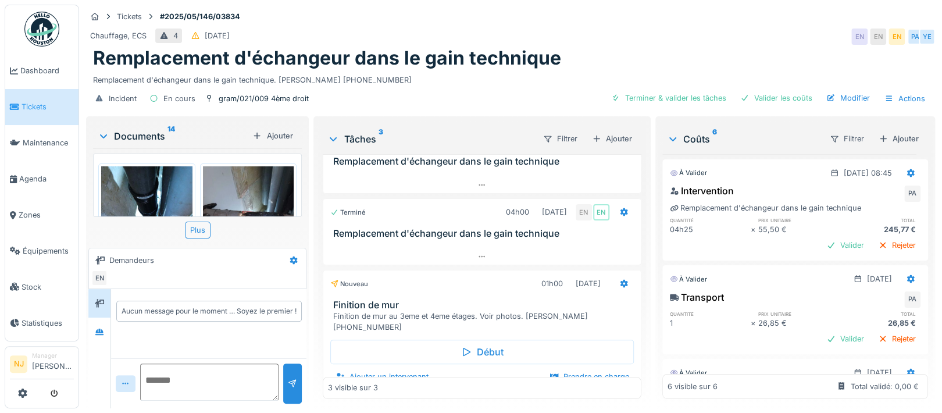
scroll to position [50, 0]
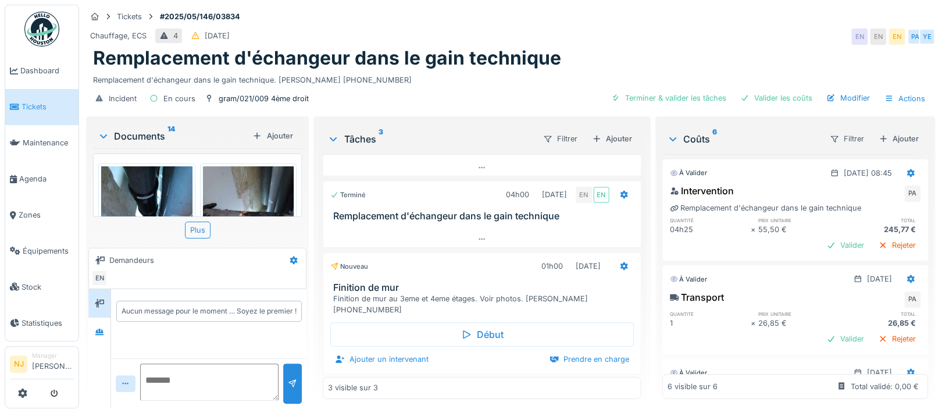
click at [146, 189] on img at bounding box center [146, 226] width 91 height 121
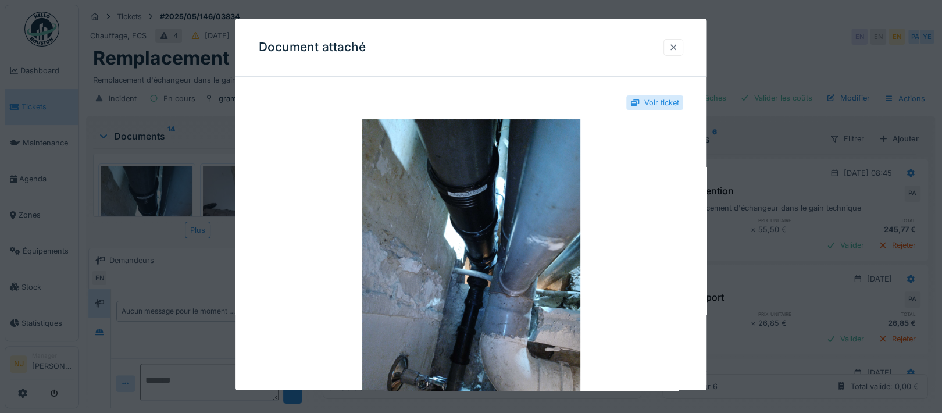
click at [676, 46] on div at bounding box center [672, 47] width 9 height 11
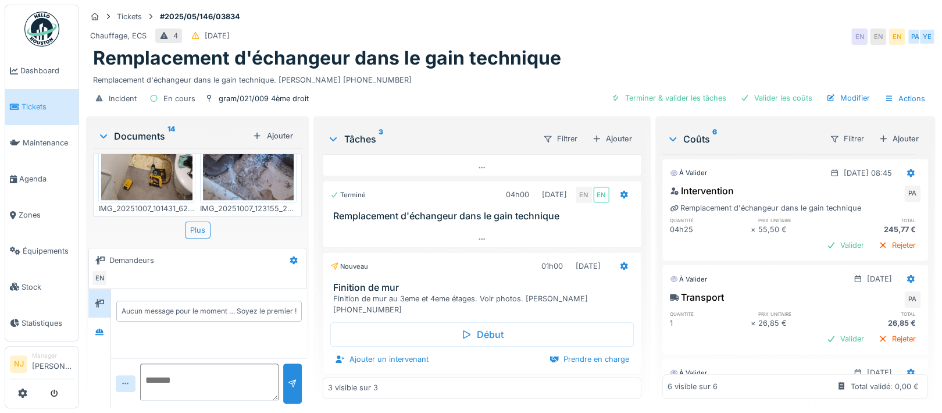
scroll to position [482, 0]
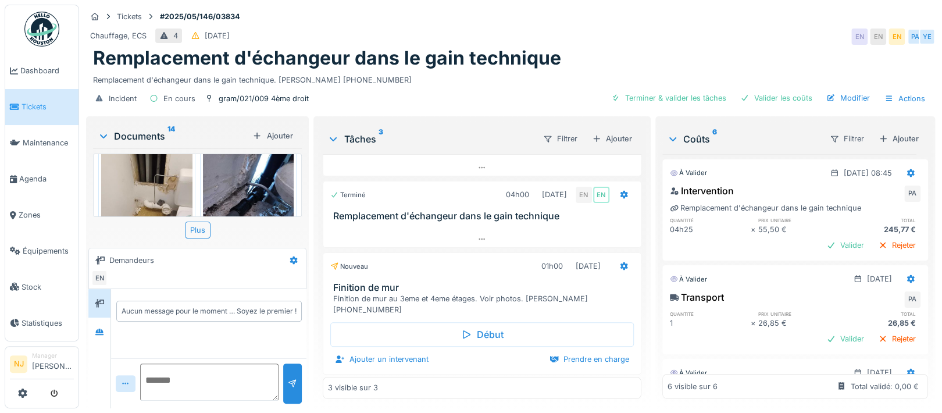
click at [253, 185] on img at bounding box center [248, 201] width 91 height 121
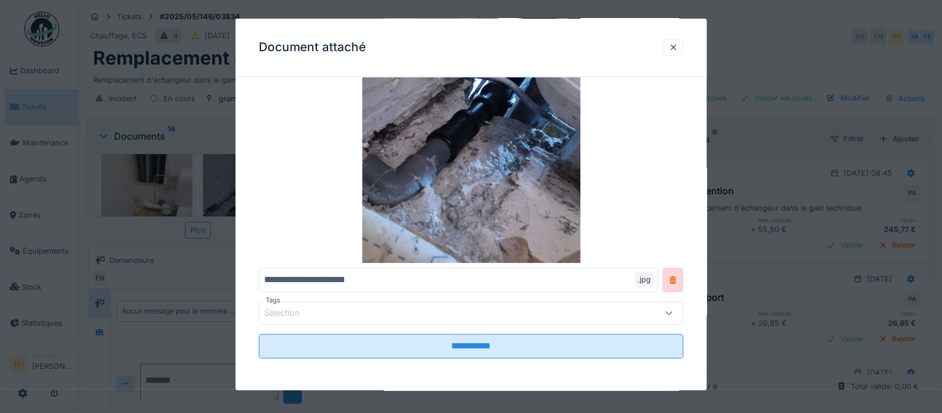
scroll to position [70, 0]
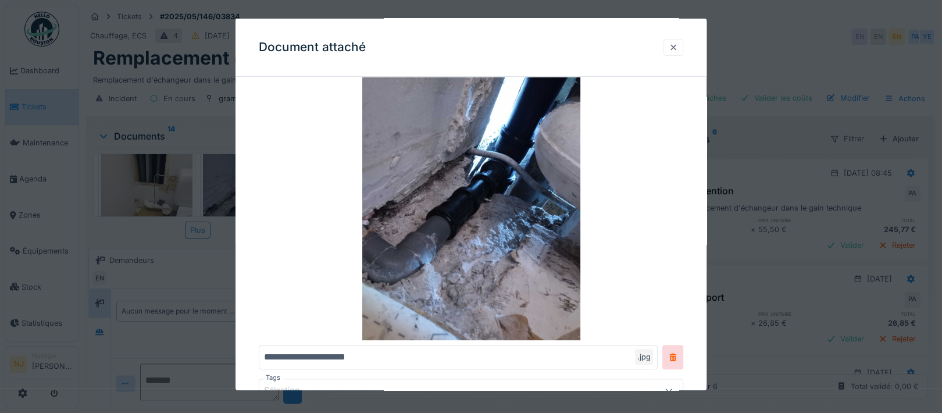
click at [675, 45] on div at bounding box center [672, 47] width 9 height 11
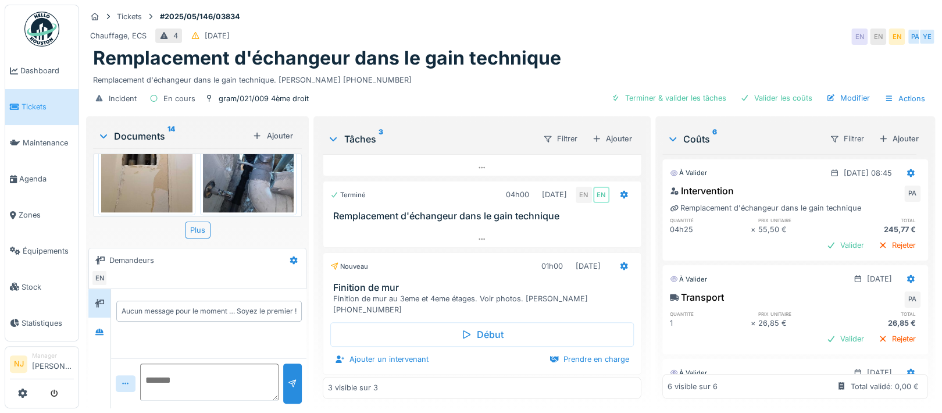
scroll to position [747, 0]
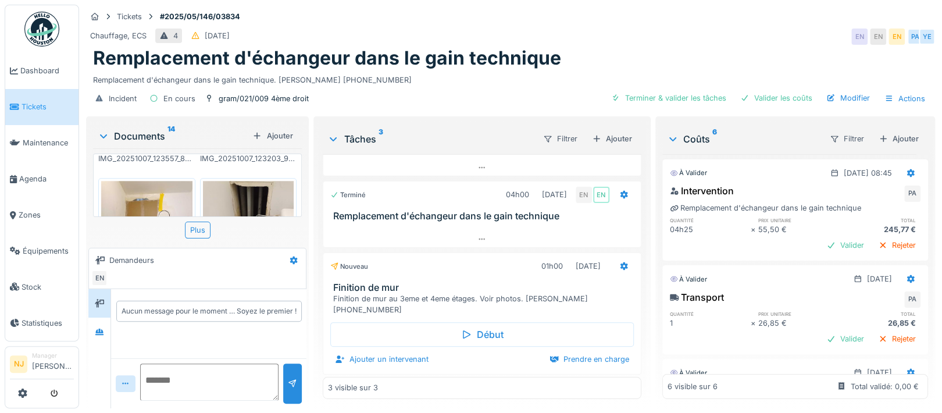
click at [234, 181] on img at bounding box center [248, 241] width 91 height 121
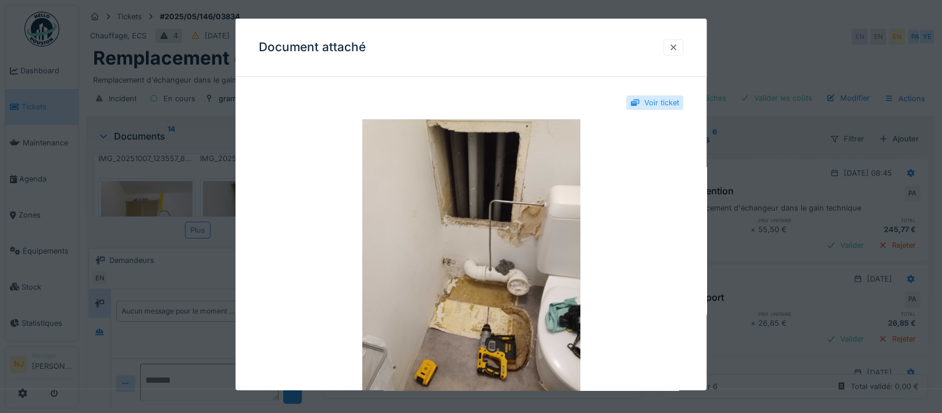
click at [675, 47] on div at bounding box center [672, 47] width 9 height 11
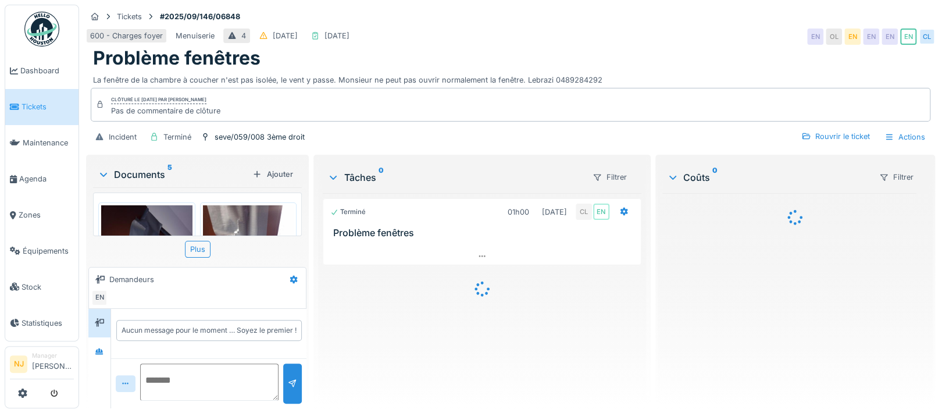
drag, startPoint x: 244, startPoint y: 209, endPoint x: 237, endPoint y: 211, distance: 7.8
click at [243, 210] on img at bounding box center [248, 265] width 91 height 121
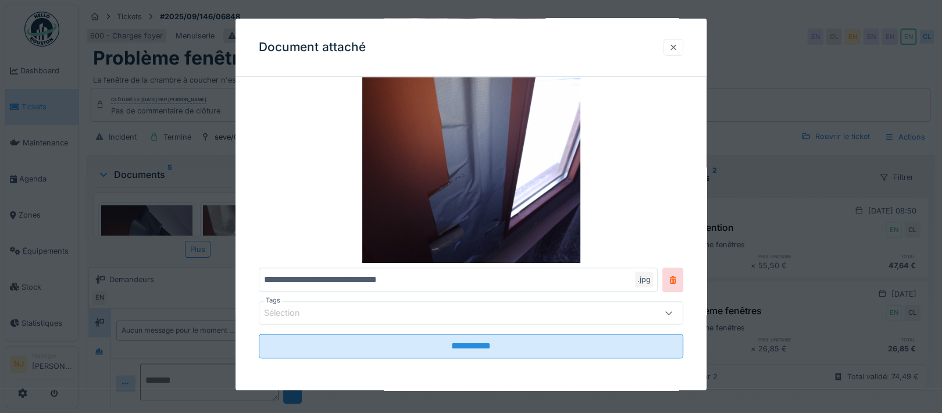
click at [677, 45] on div at bounding box center [672, 47] width 9 height 11
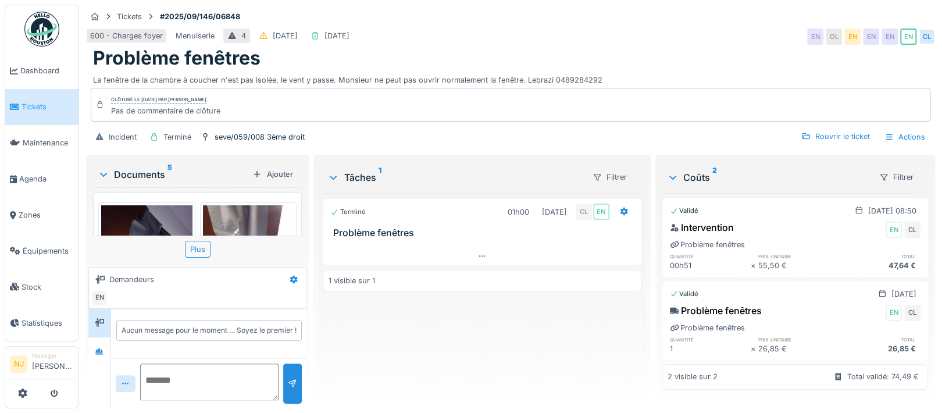
click at [150, 221] on img at bounding box center [146, 265] width 91 height 121
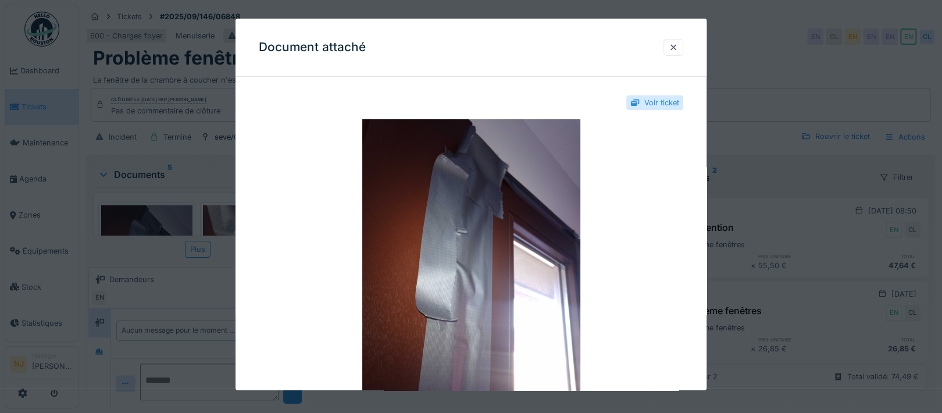
scroll to position [11, 0]
click at [678, 46] on div at bounding box center [672, 47] width 9 height 11
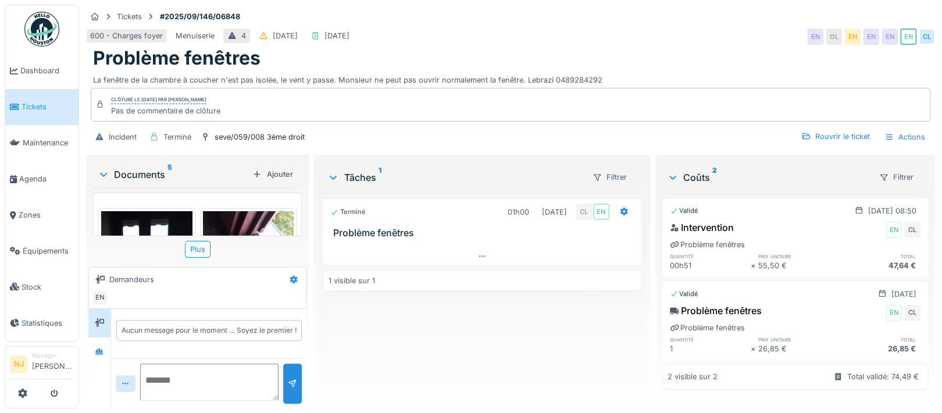
scroll to position [165, 0]
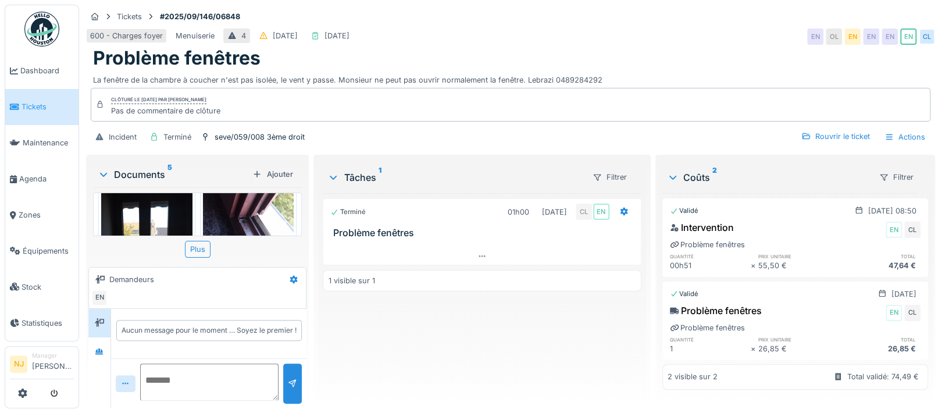
click at [245, 205] on img at bounding box center [248, 227] width 91 height 69
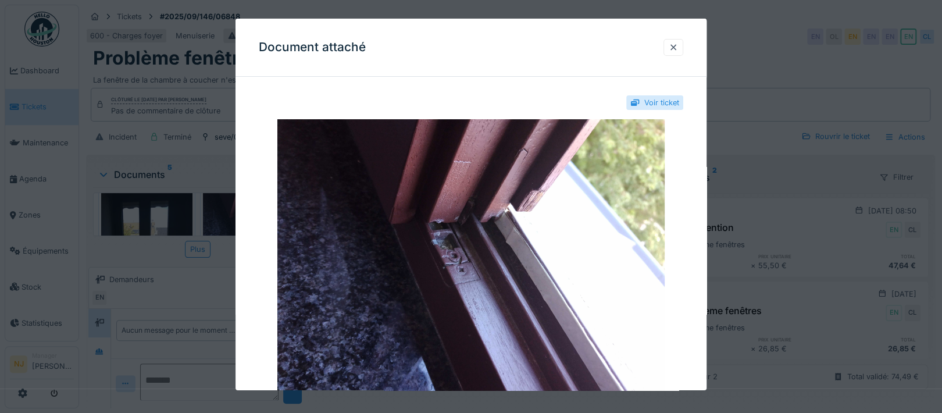
scroll to position [0, 0]
click at [678, 46] on div at bounding box center [672, 47] width 9 height 11
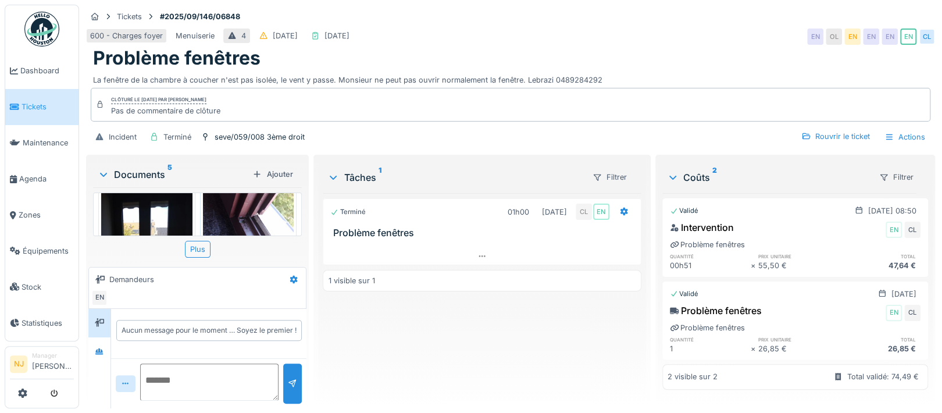
click at [158, 212] on img at bounding box center [146, 253] width 91 height 121
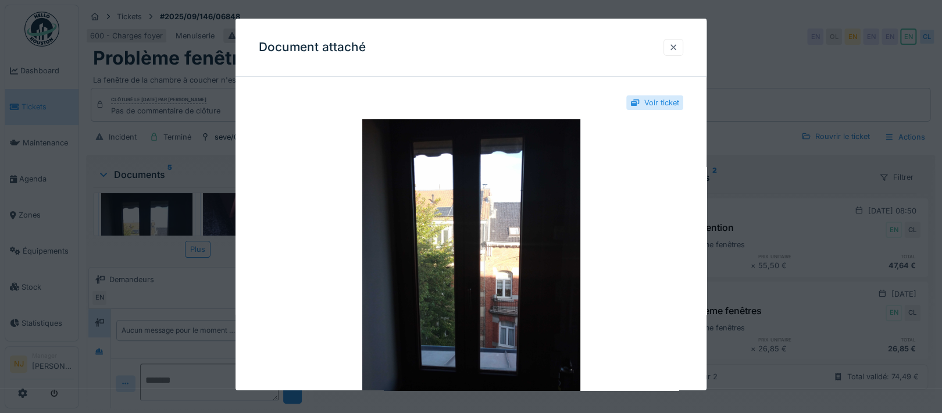
click at [677, 47] on div at bounding box center [672, 47] width 9 height 11
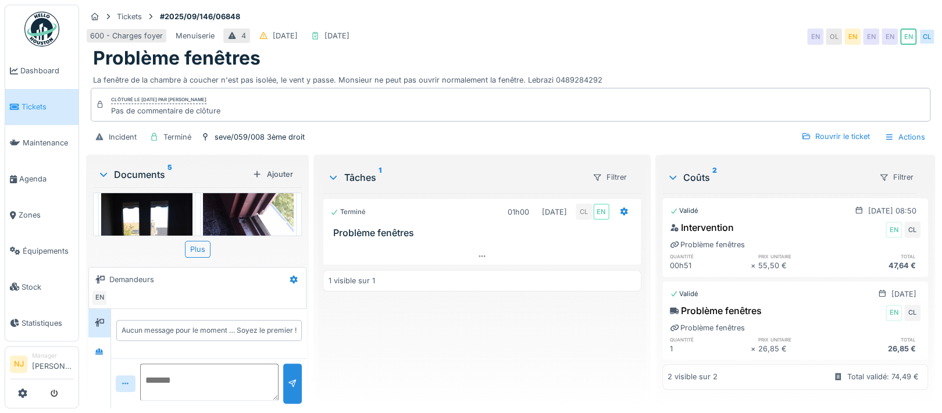
scroll to position [363, 0]
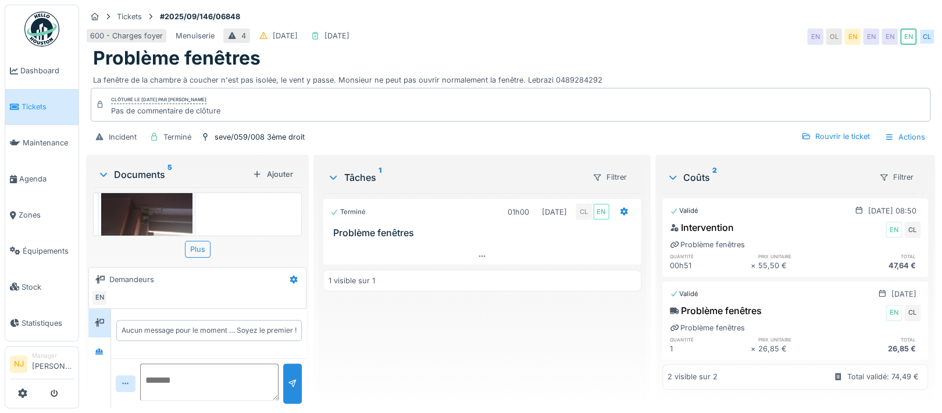
click at [147, 213] on img at bounding box center [146, 206] width 91 height 121
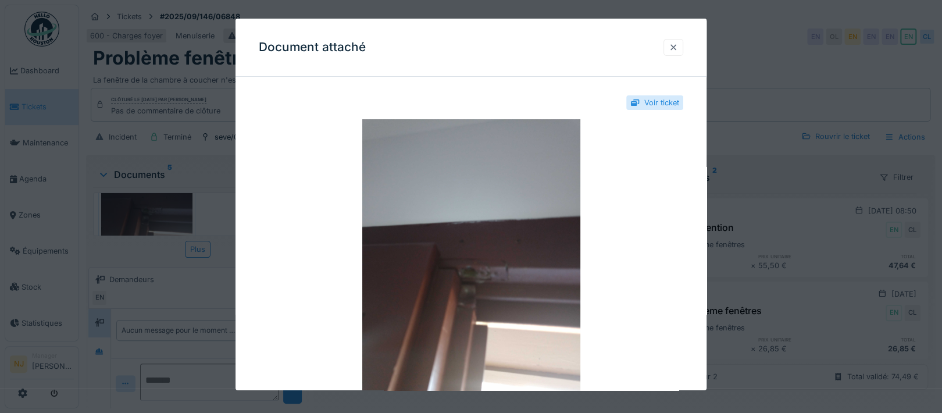
click at [678, 46] on div at bounding box center [672, 47] width 9 height 11
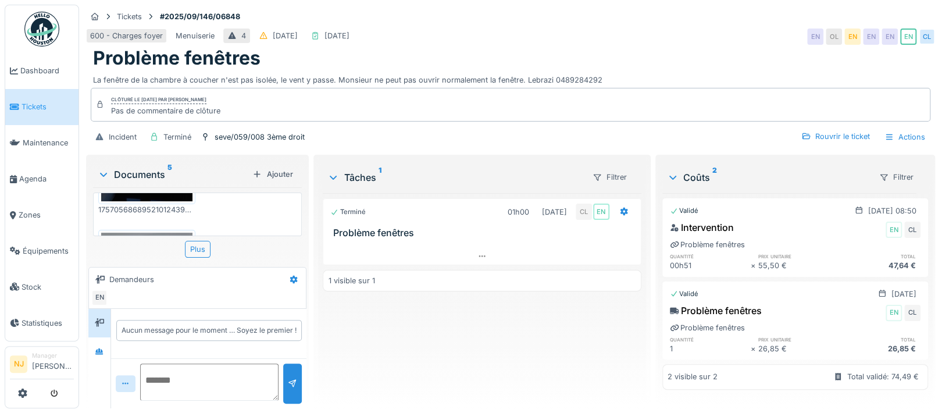
scroll to position [0, 0]
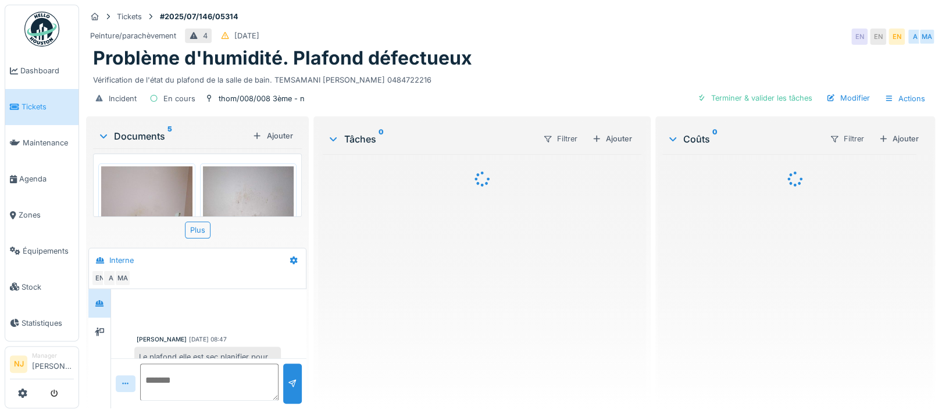
scroll to position [319, 0]
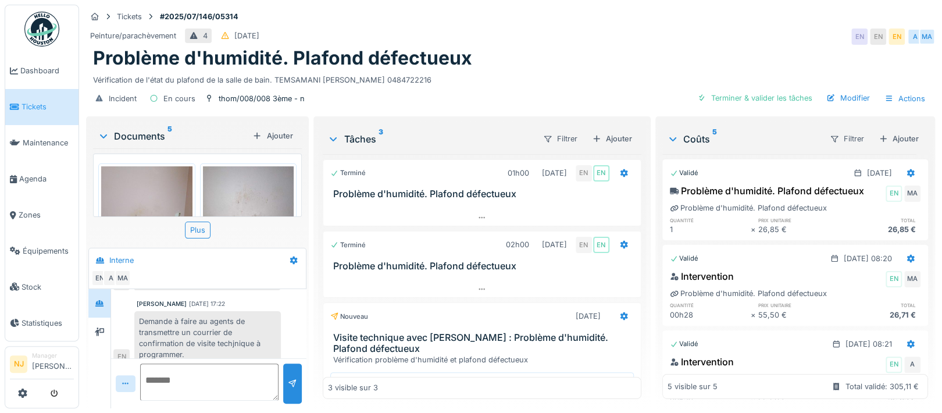
click at [234, 187] on img at bounding box center [248, 226] width 91 height 121
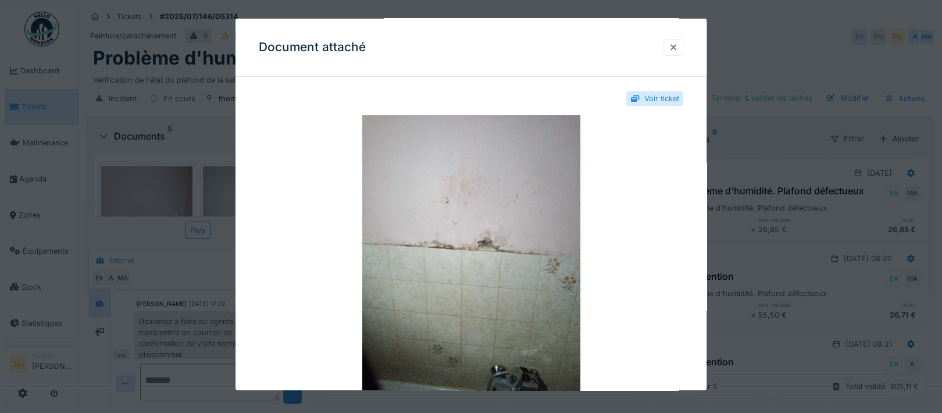
scroll to position [0, 0]
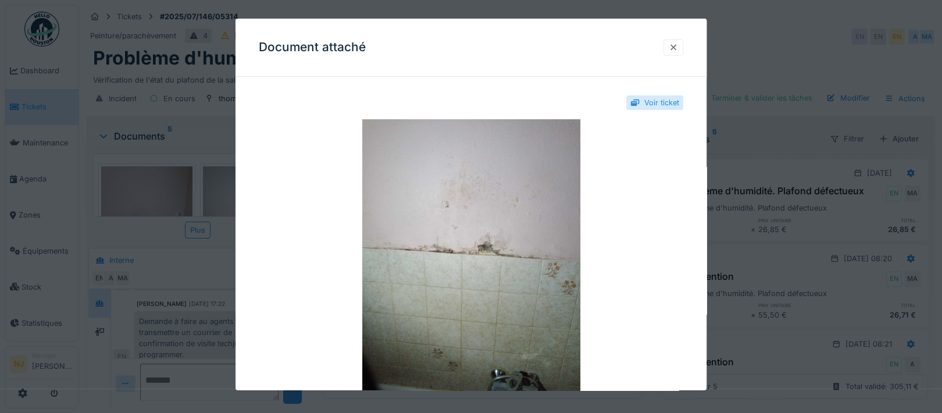
click at [678, 46] on div at bounding box center [672, 47] width 9 height 11
